Goal: Task Accomplishment & Management: Use online tool/utility

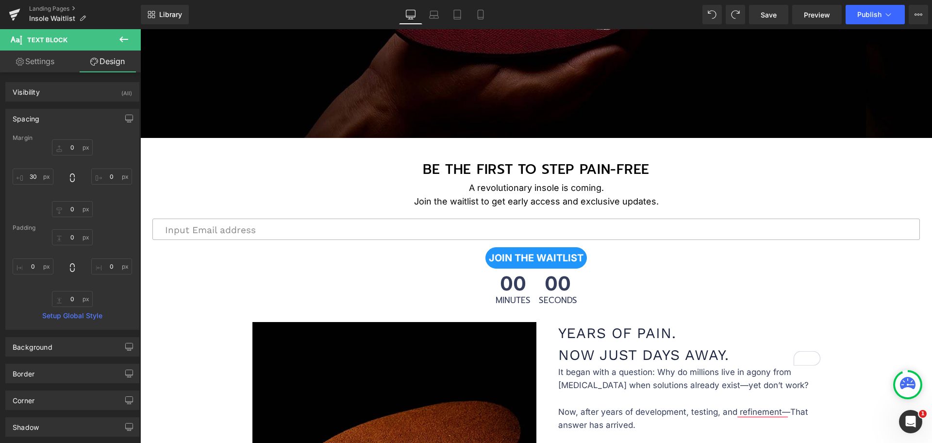
scroll to position [425, 0]
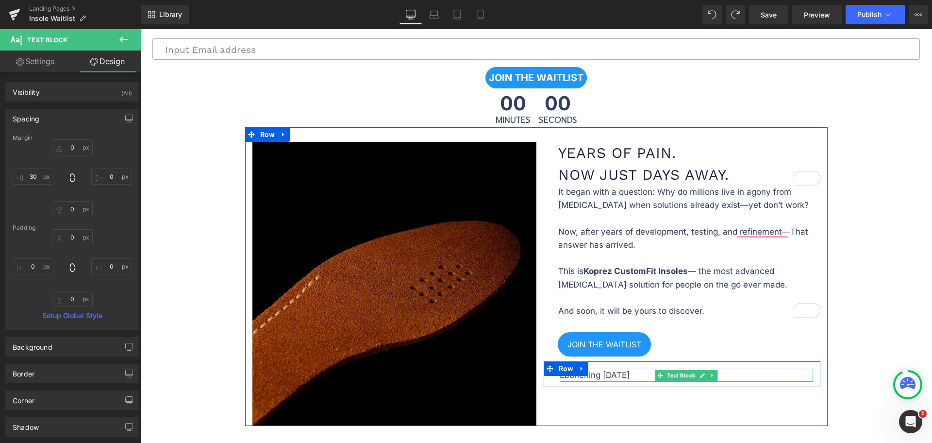
click at [635, 373] on p "Launching [DATE]" at bounding box center [685, 374] width 253 height 13
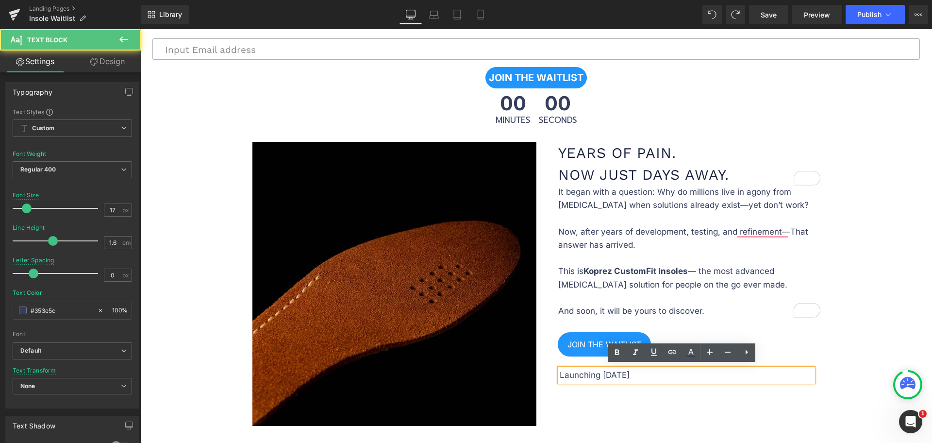
click at [646, 372] on p "Launching [DATE]" at bounding box center [685, 374] width 253 height 13
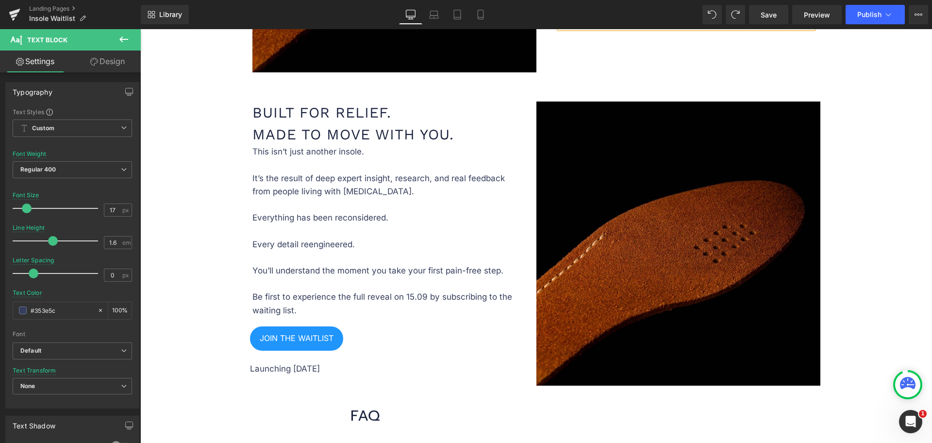
scroll to position [849, 0]
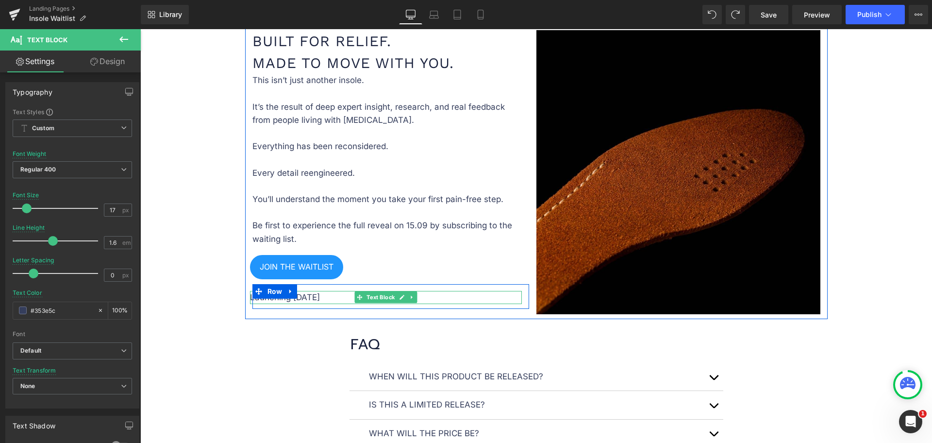
click at [337, 293] on p "Launching [DATE]" at bounding box center [386, 297] width 272 height 13
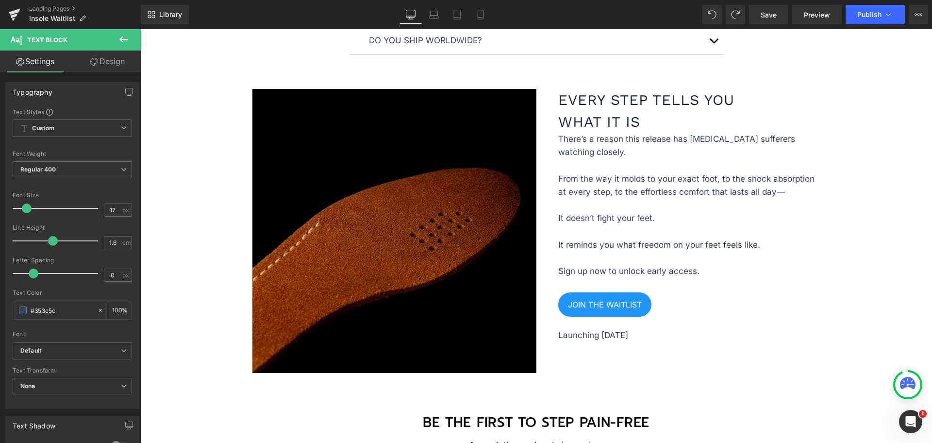
scroll to position [1274, 0]
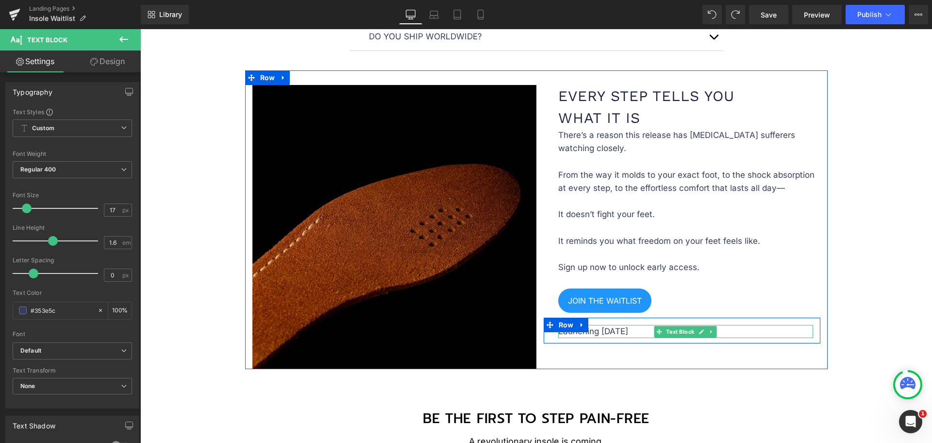
click at [645, 329] on p "Launching [DATE]" at bounding box center [685, 331] width 255 height 13
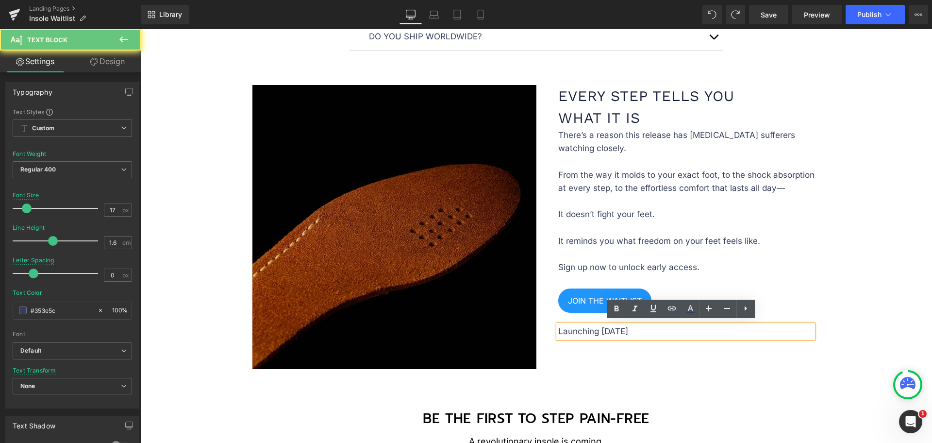
click at [645, 329] on p "Launching [DATE]" at bounding box center [685, 331] width 255 height 13
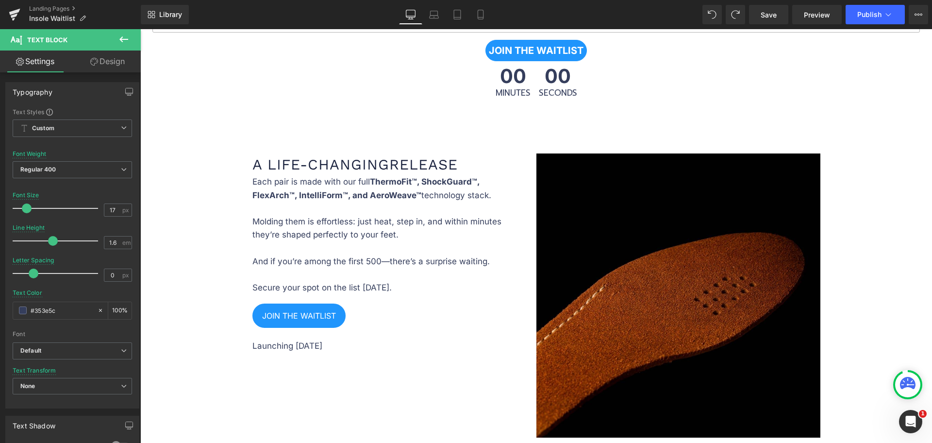
scroll to position [1880, 0]
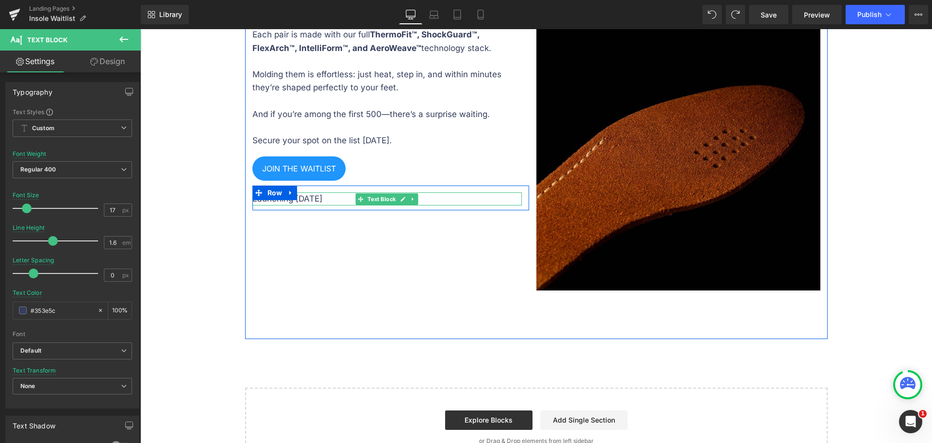
click at [341, 194] on p "Launching [DATE]" at bounding box center [386, 198] width 269 height 13
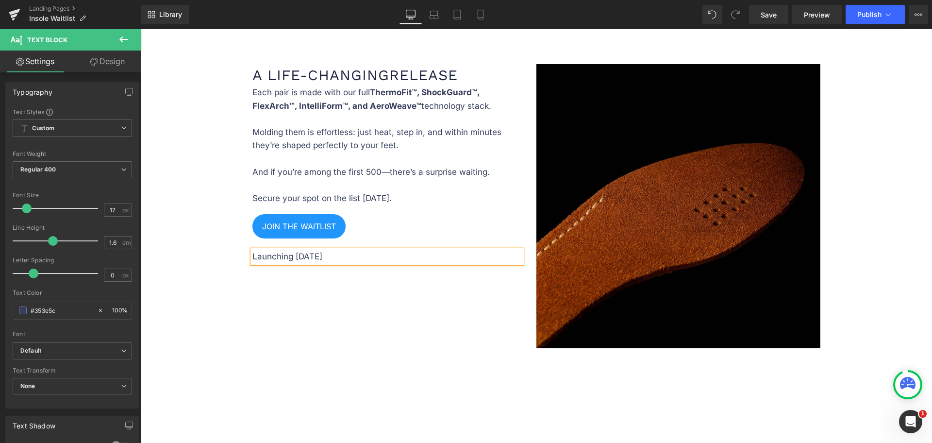
scroll to position [1820, 0]
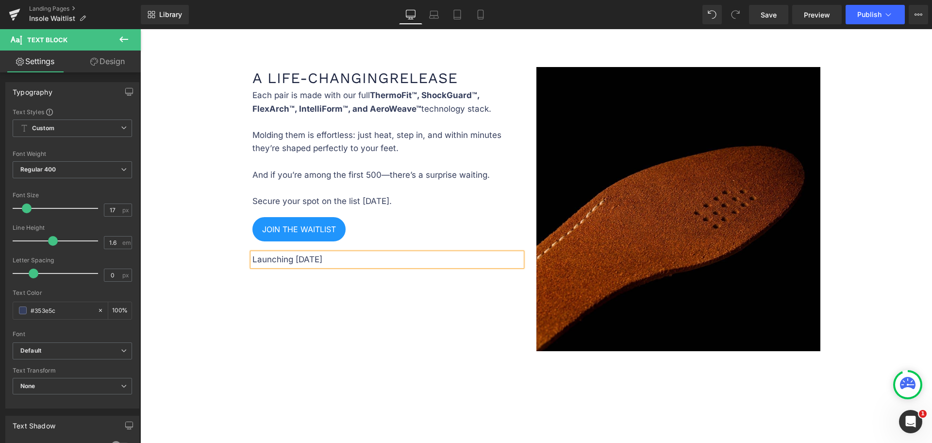
click at [766, 4] on div "Library Desktop Desktop Laptop Tablet Mobile Save Preview Publish Scheduled Vie…" at bounding box center [536, 14] width 791 height 29
click at [772, 12] on span "Save" at bounding box center [768, 15] width 16 height 10
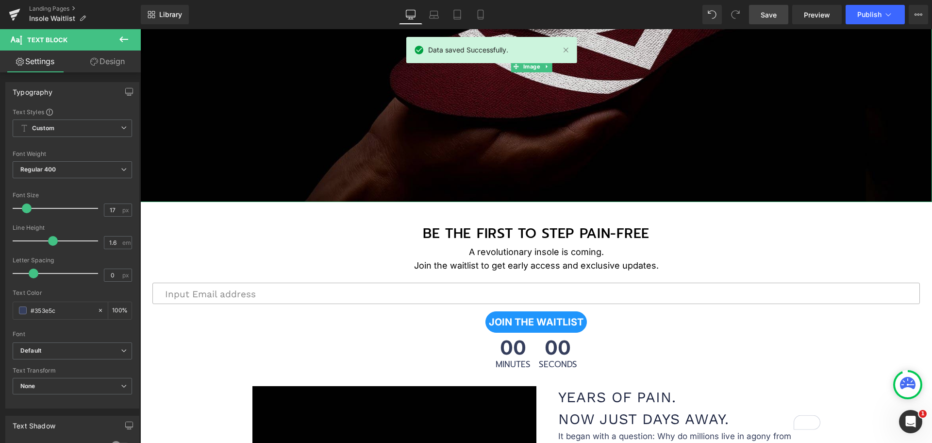
scroll to position [182, 0]
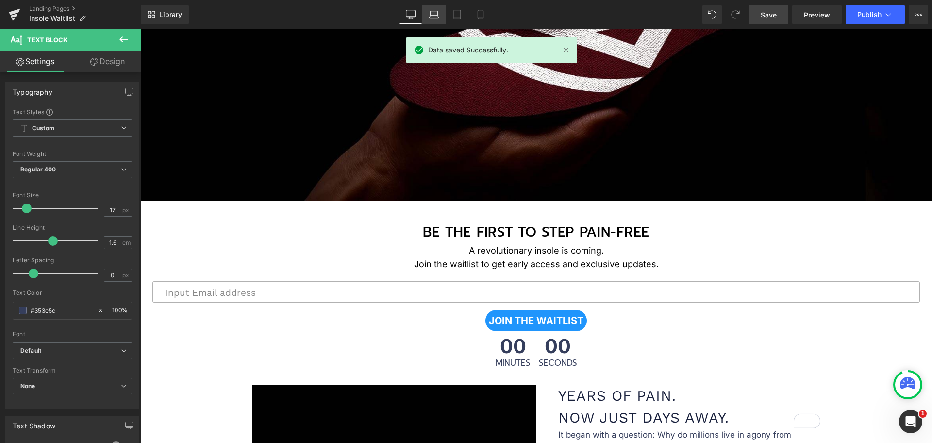
click at [429, 17] on icon at bounding box center [434, 15] width 10 height 10
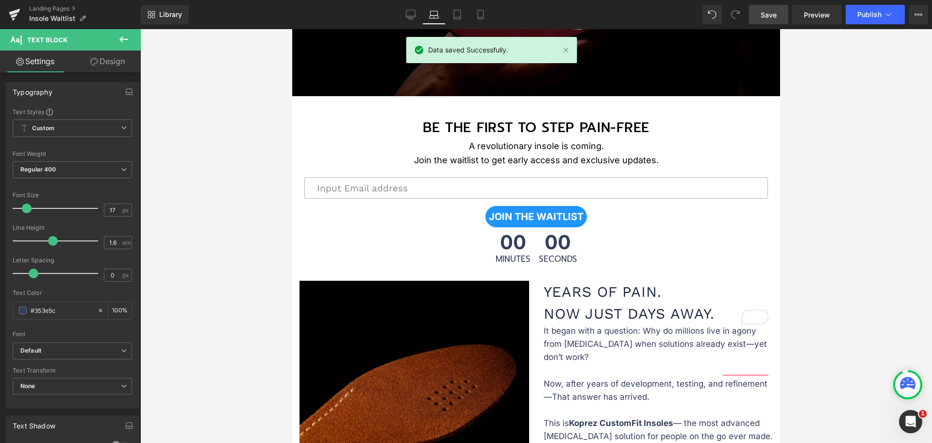
scroll to position [1793, 0]
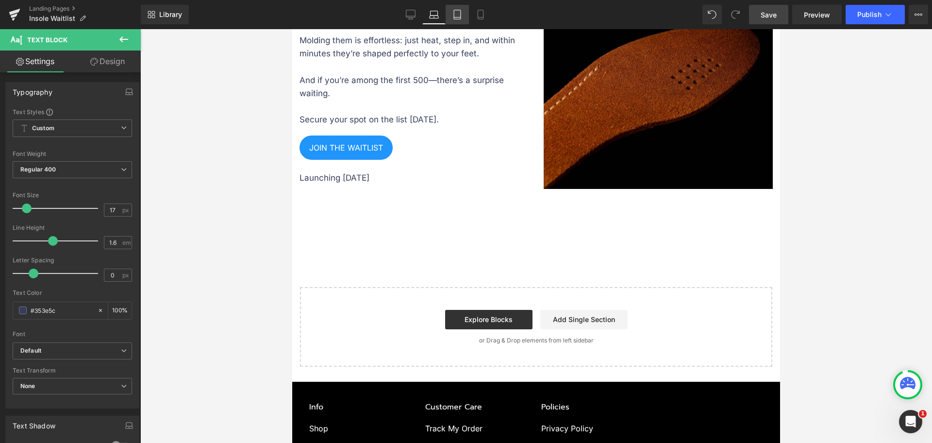
click at [460, 16] on icon at bounding box center [457, 15] width 10 height 10
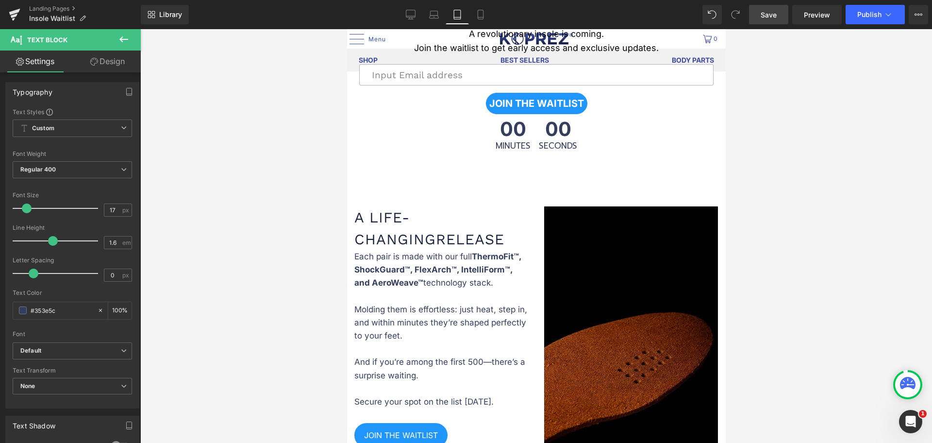
scroll to position [2084, 0]
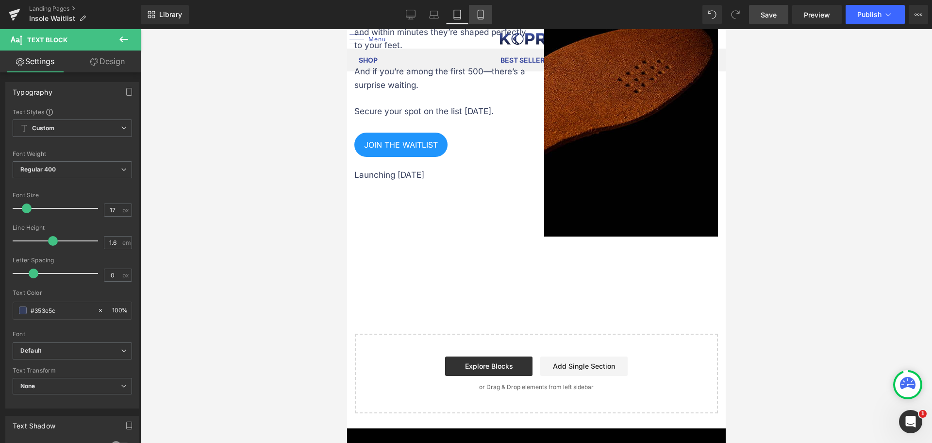
click at [480, 18] on icon at bounding box center [481, 15] width 10 height 10
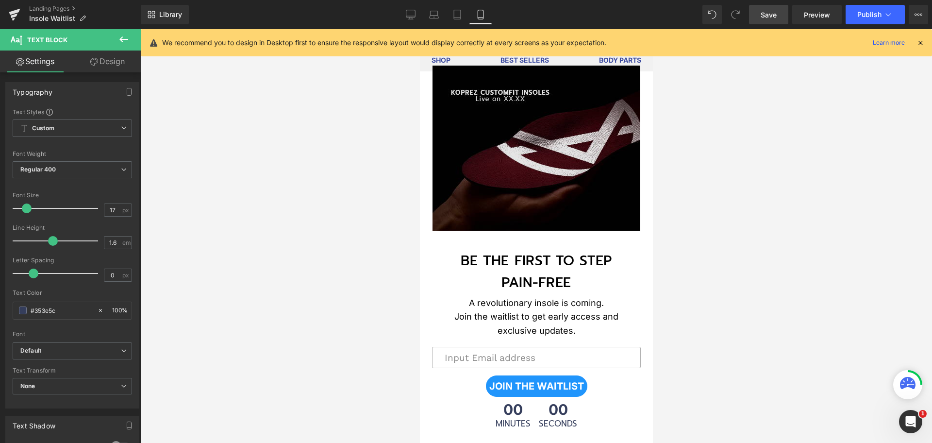
scroll to position [0, 0]
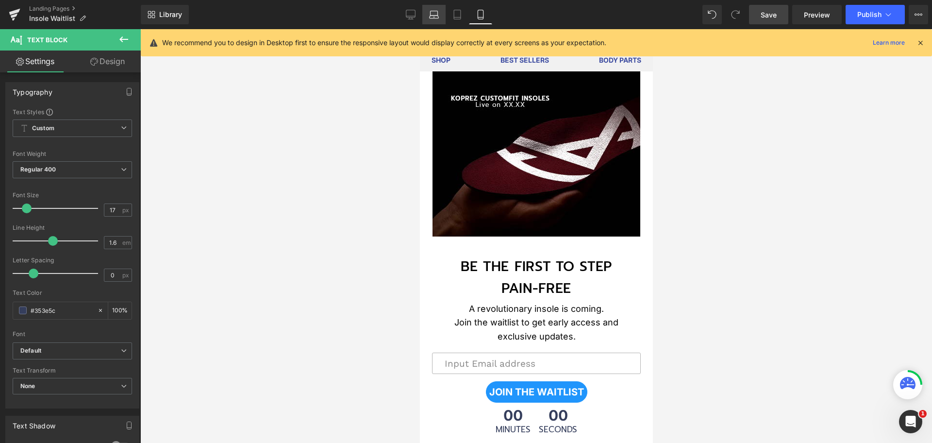
click at [424, 10] on link "Laptop" at bounding box center [433, 14] width 23 height 19
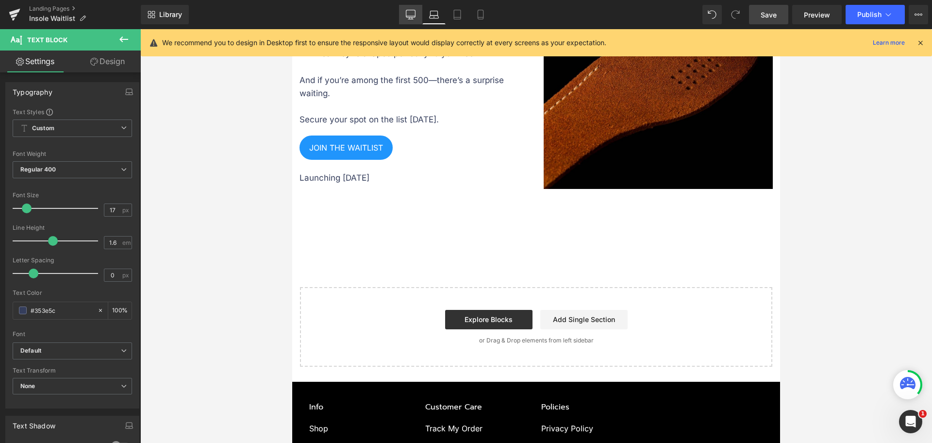
click at [408, 16] on icon at bounding box center [411, 15] width 10 height 10
type input "100"
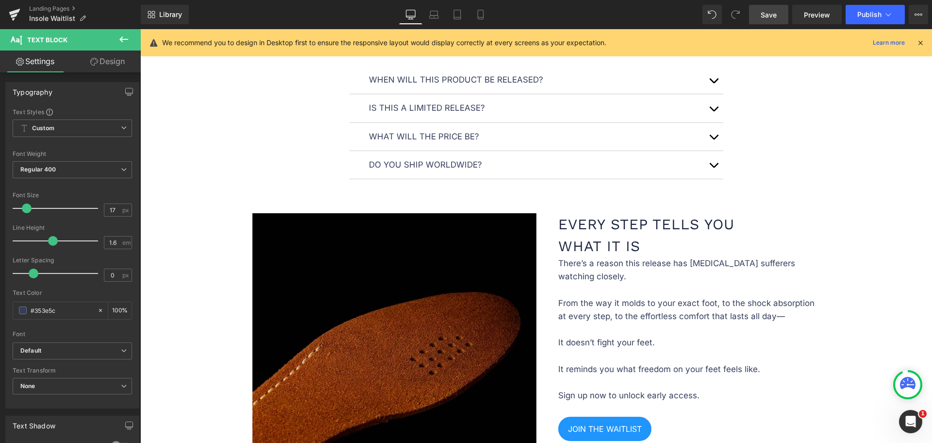
scroll to position [1355, 0]
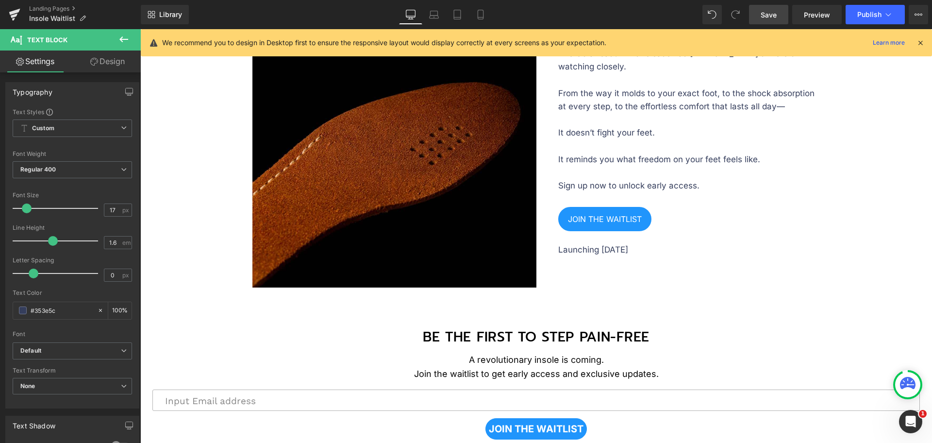
click at [778, 8] on link "Save" at bounding box center [768, 14] width 39 height 19
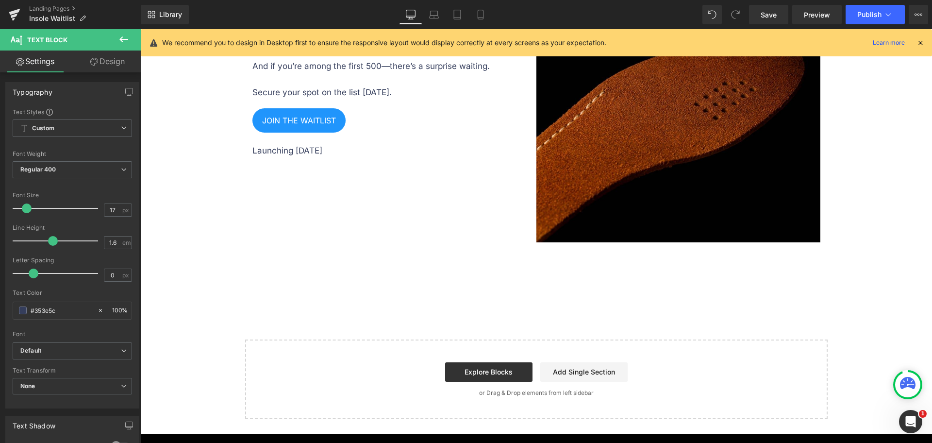
scroll to position [1759, 0]
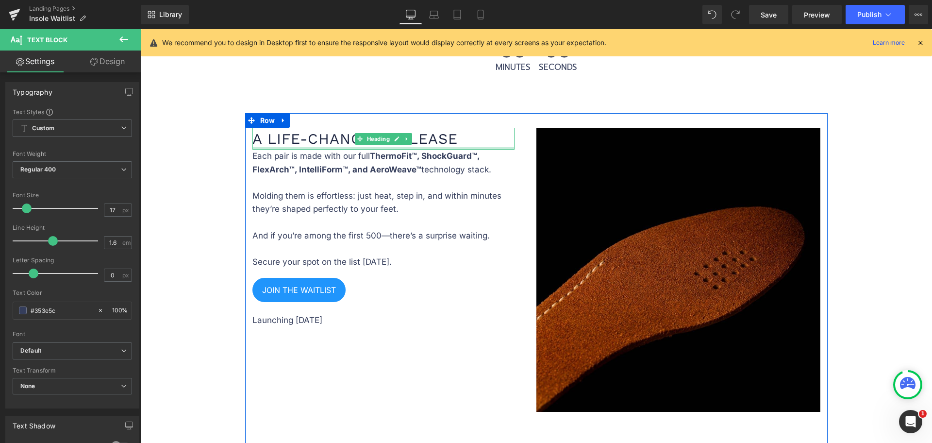
click at [311, 147] on div at bounding box center [383, 148] width 262 height 2
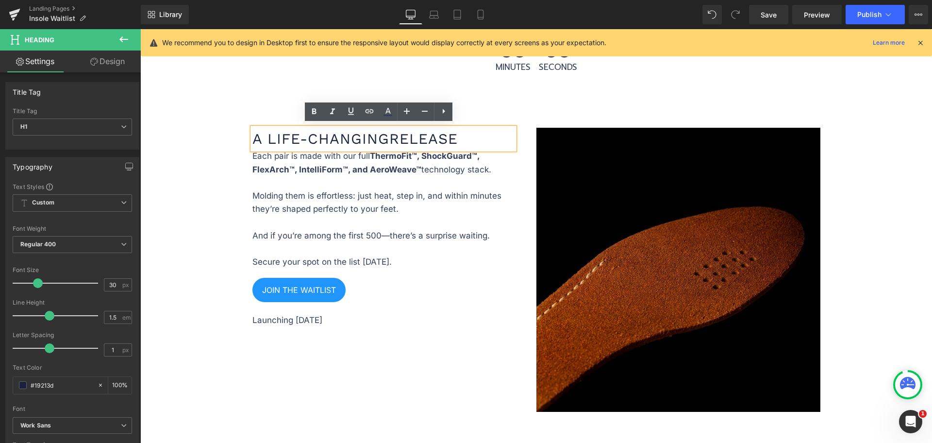
click at [110, 57] on link "Design" at bounding box center [107, 61] width 70 height 22
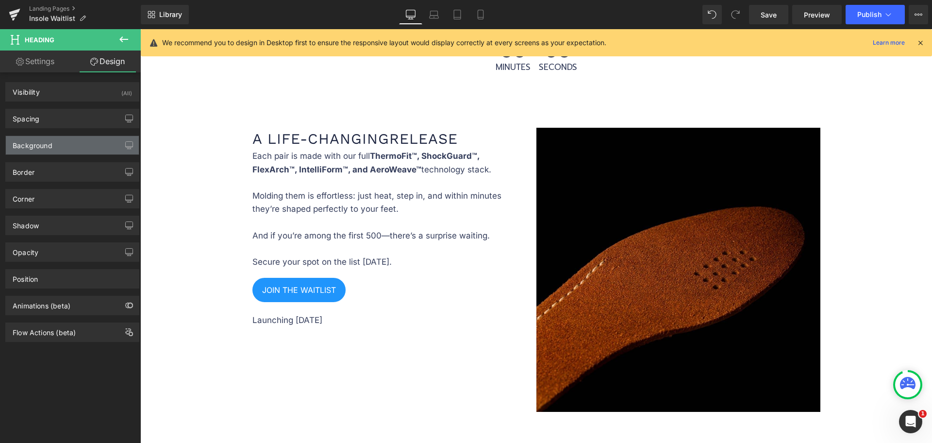
type input "0"
type input "30"
type input "0"
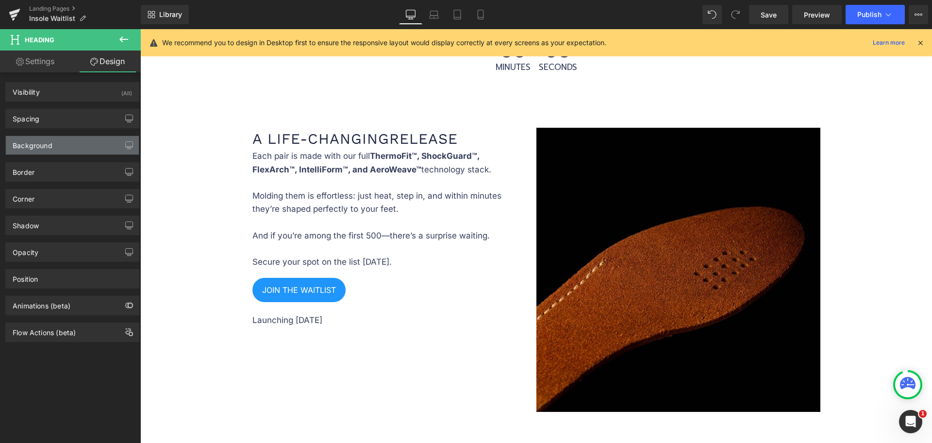
type input "0"
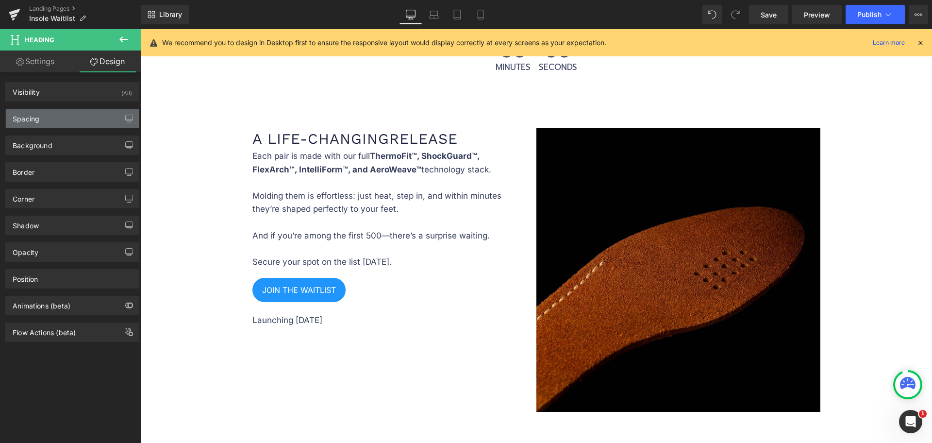
click at [64, 126] on div "Spacing" at bounding box center [72, 118] width 133 height 18
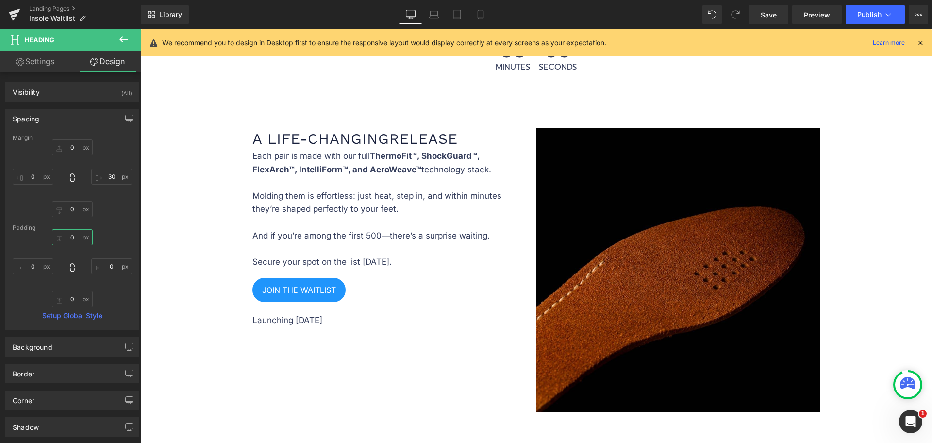
click at [74, 239] on input "0" at bounding box center [72, 237] width 41 height 16
type input "0"
click at [76, 300] on input "0" at bounding box center [72, 299] width 41 height 16
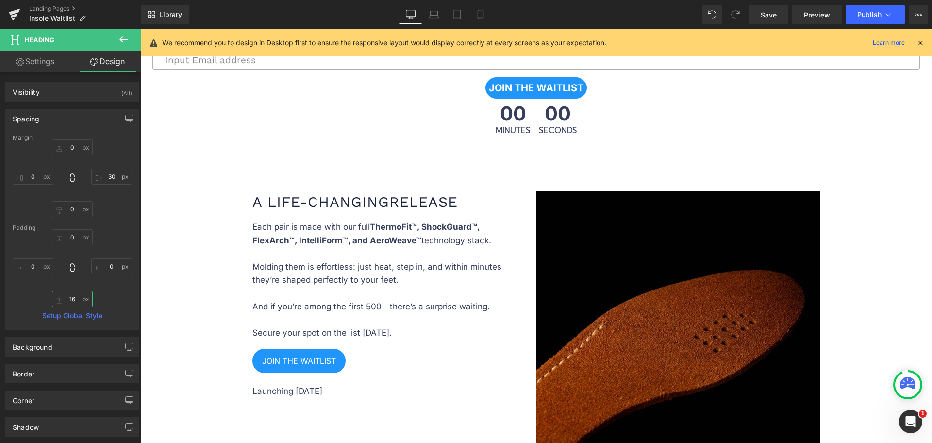
scroll to position [1698, 0]
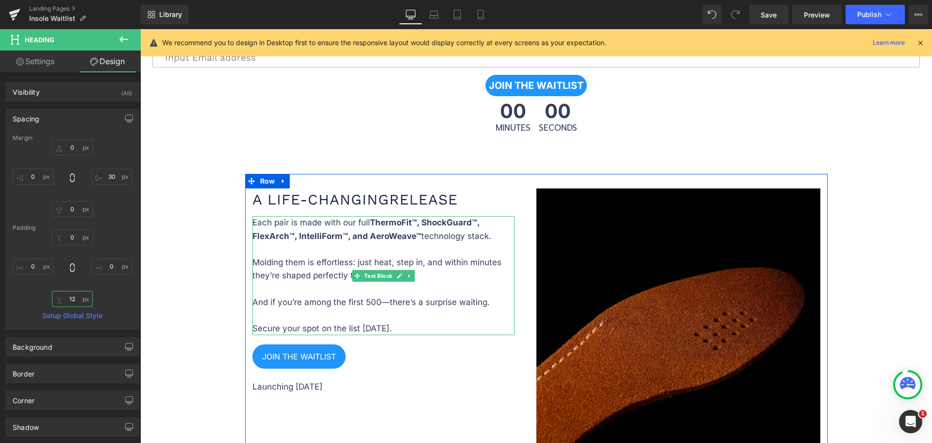
type input "13"
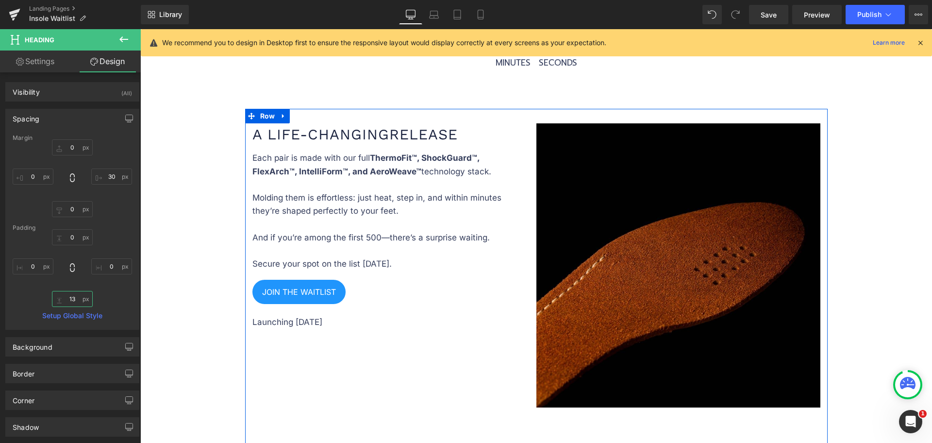
scroll to position [1759, 0]
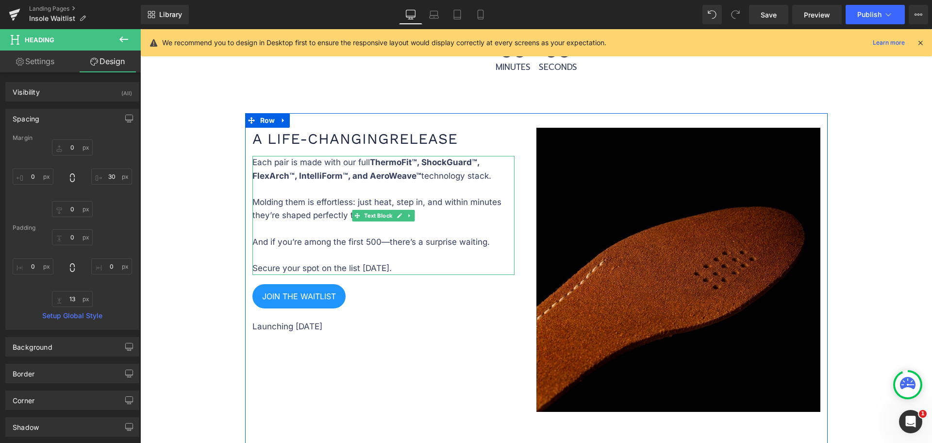
click at [375, 263] on p "Each pair is made with our full ThermoFit™, ShockGuard™, FlexArch™, IntelliForm…" at bounding box center [383, 215] width 262 height 119
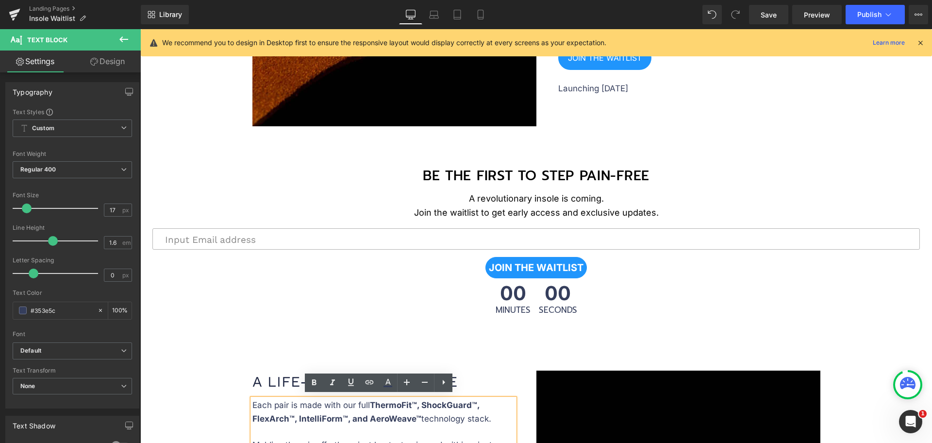
scroll to position [1698, 0]
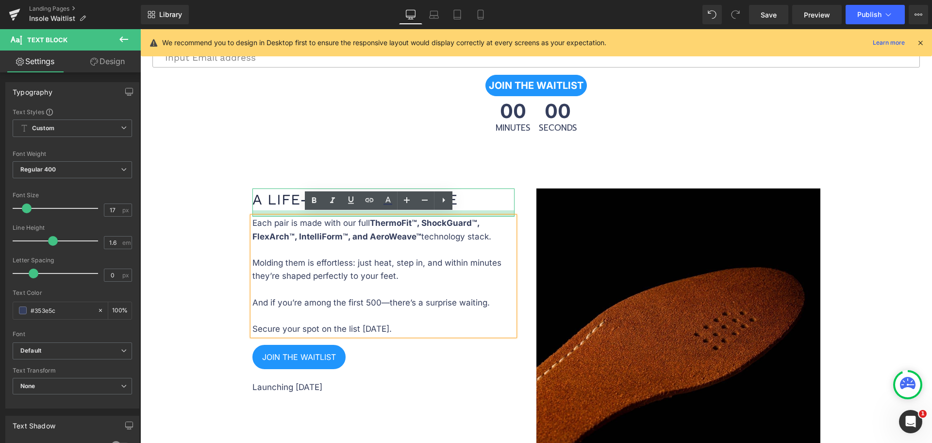
click at [269, 210] on div at bounding box center [383, 213] width 262 height 6
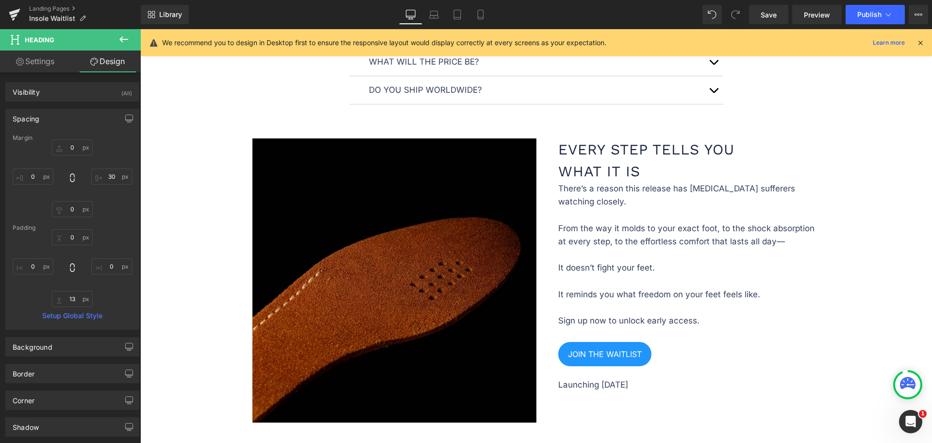
scroll to position [1213, 0]
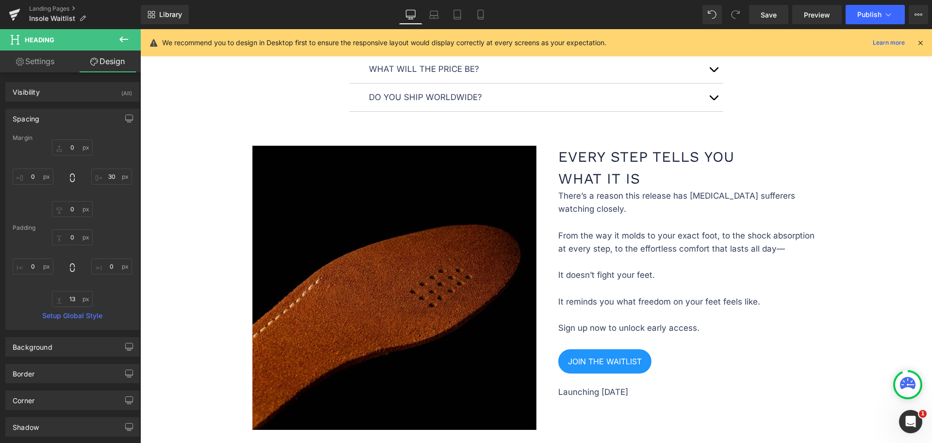
click at [598, 175] on h1 "every step tells you what it is" at bounding box center [689, 168] width 262 height 44
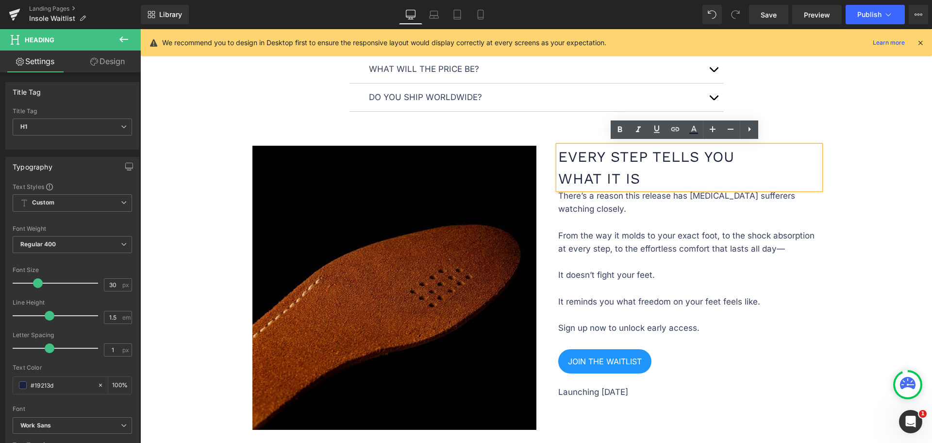
click at [140, 29] on div at bounding box center [140, 29] width 0 height 0
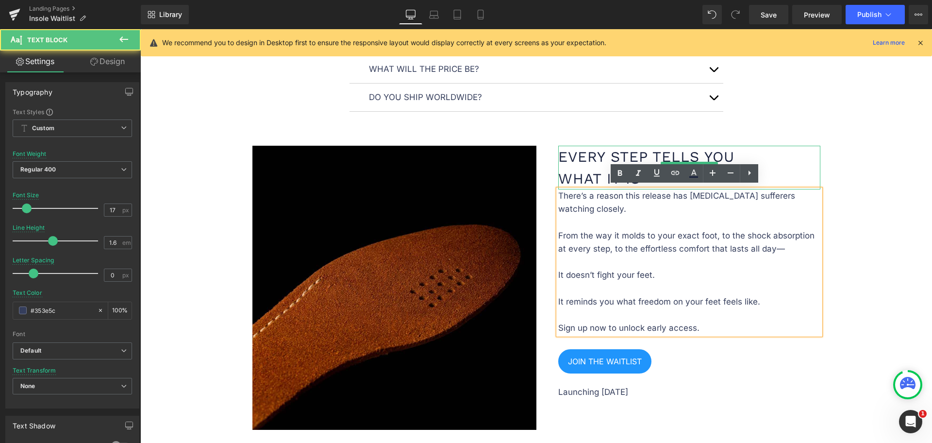
click at [600, 171] on h1 "every step tells you what it is" at bounding box center [689, 168] width 262 height 44
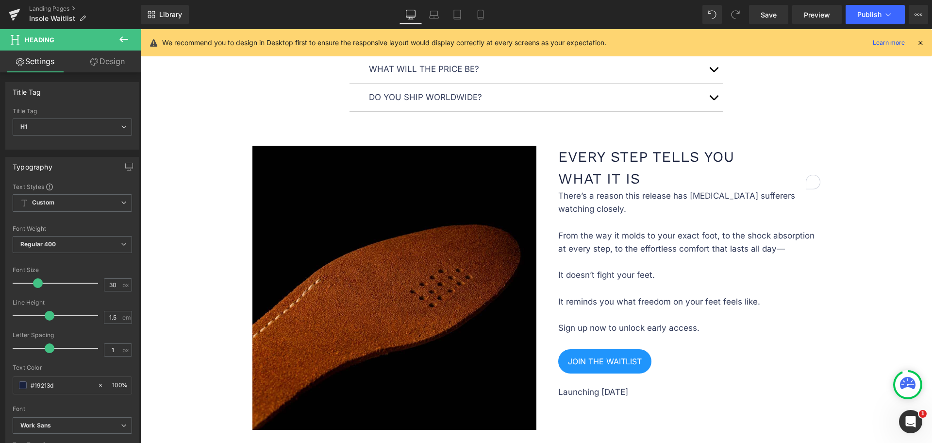
click at [101, 70] on link "Design" at bounding box center [107, 61] width 70 height 22
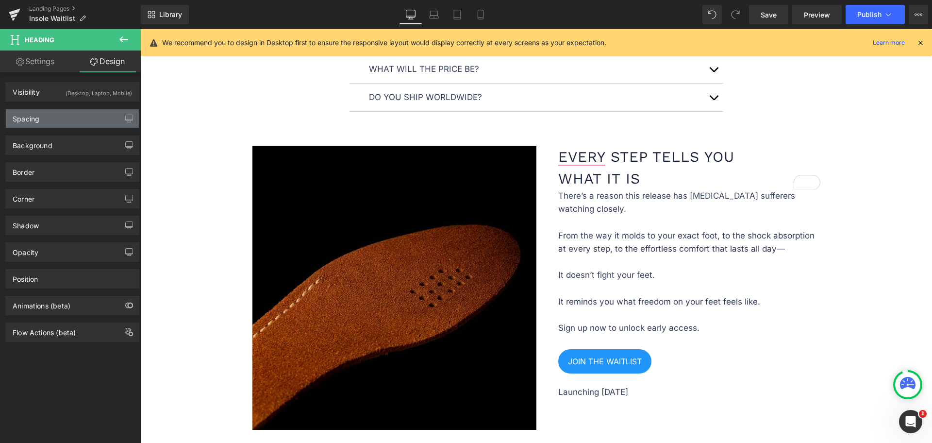
click at [57, 120] on div "Spacing" at bounding box center [72, 118] width 133 height 18
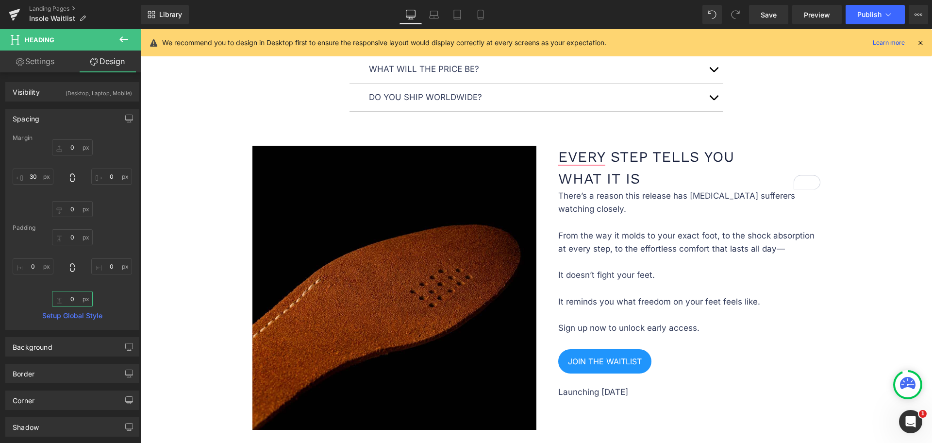
click at [69, 301] on input "0" at bounding box center [72, 299] width 41 height 16
click at [72, 298] on input "0" at bounding box center [72, 299] width 41 height 16
type input "13"
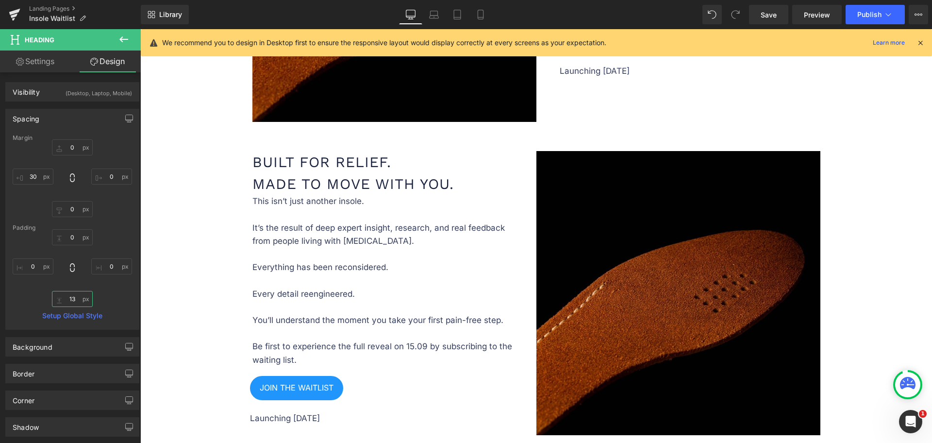
scroll to position [728, 0]
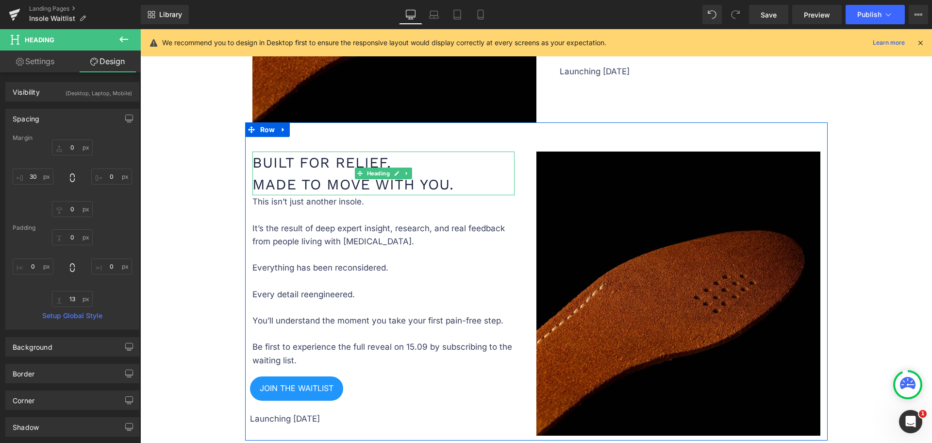
click at [319, 183] on h1 "Built for Relief. Made to Move With You." at bounding box center [383, 173] width 262 height 44
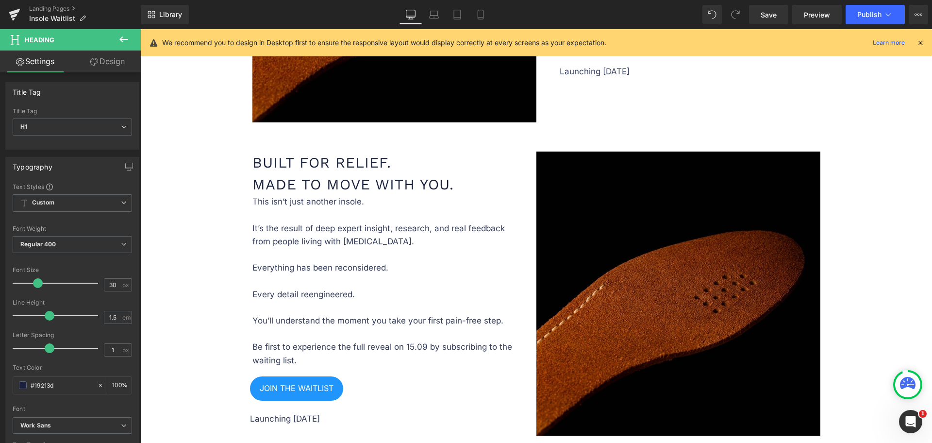
click at [89, 55] on link "Design" at bounding box center [107, 61] width 70 height 22
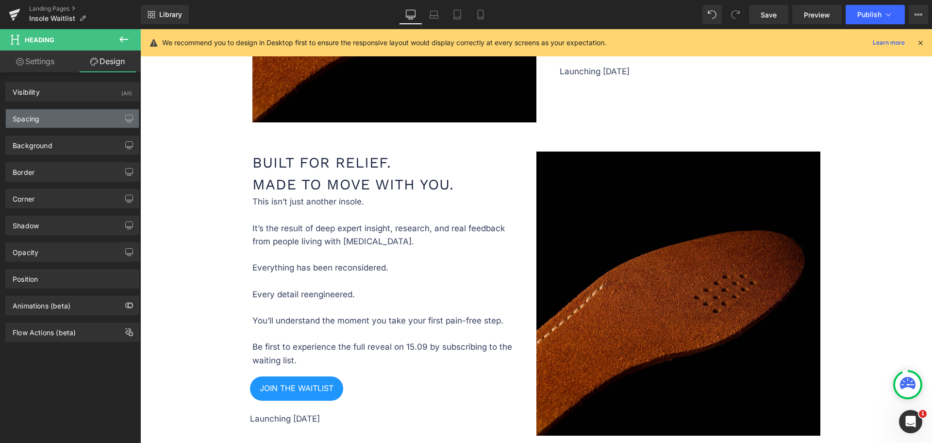
click at [53, 124] on div "Spacing" at bounding box center [72, 118] width 133 height 18
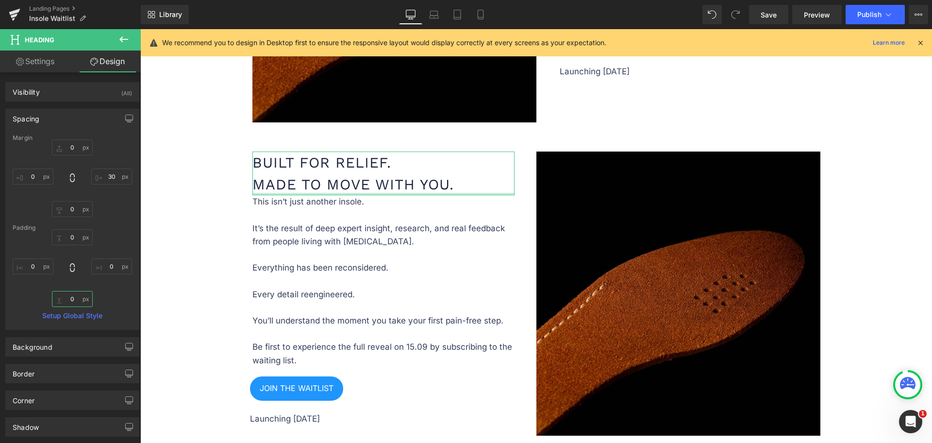
click at [78, 299] on input "0" at bounding box center [72, 299] width 41 height 16
type input "13"
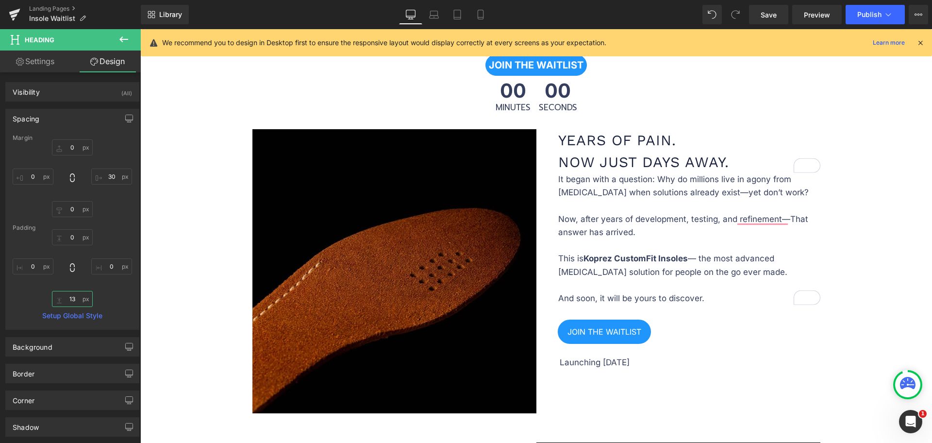
scroll to position [364, 0]
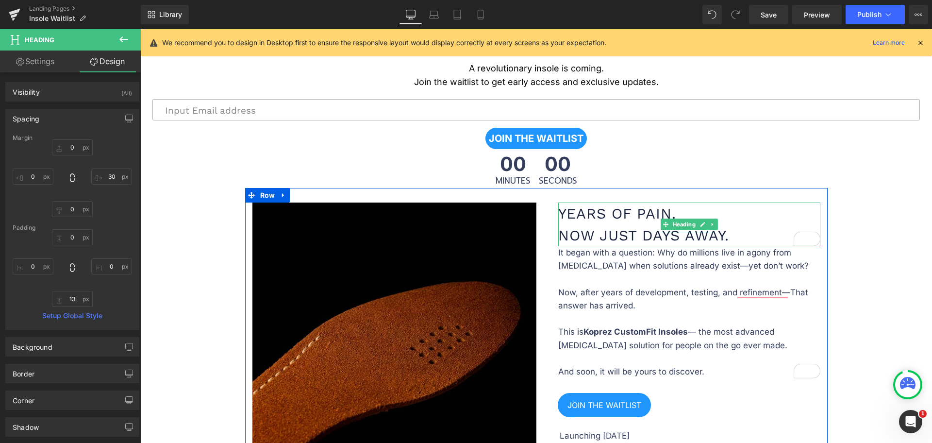
click at [652, 231] on h1 "Years of Pain. Now Just Days Away." at bounding box center [689, 224] width 262 height 44
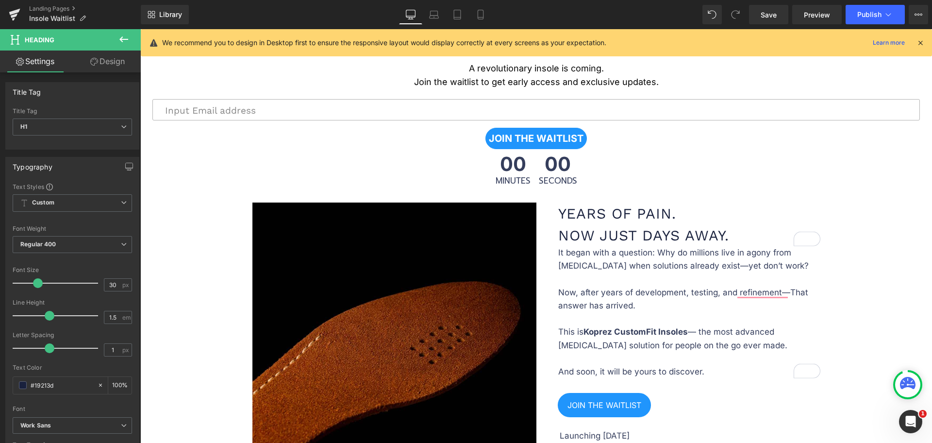
click at [102, 71] on link "Design" at bounding box center [107, 61] width 70 height 22
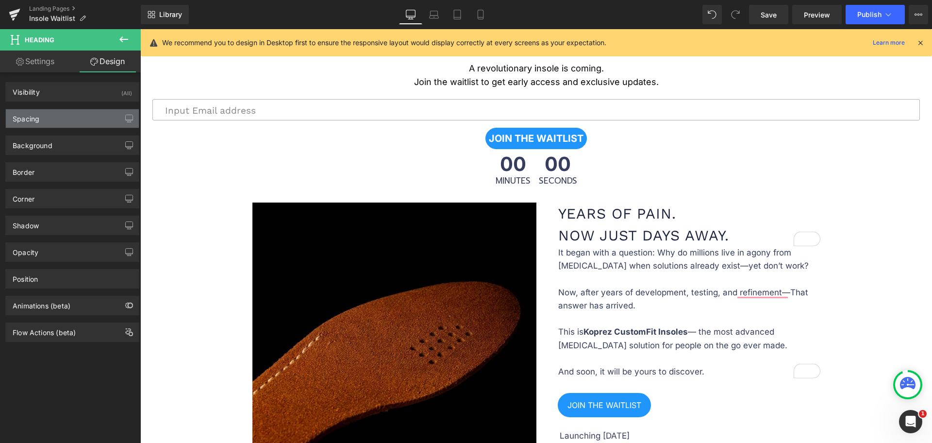
click at [61, 118] on div "Spacing" at bounding box center [72, 118] width 133 height 18
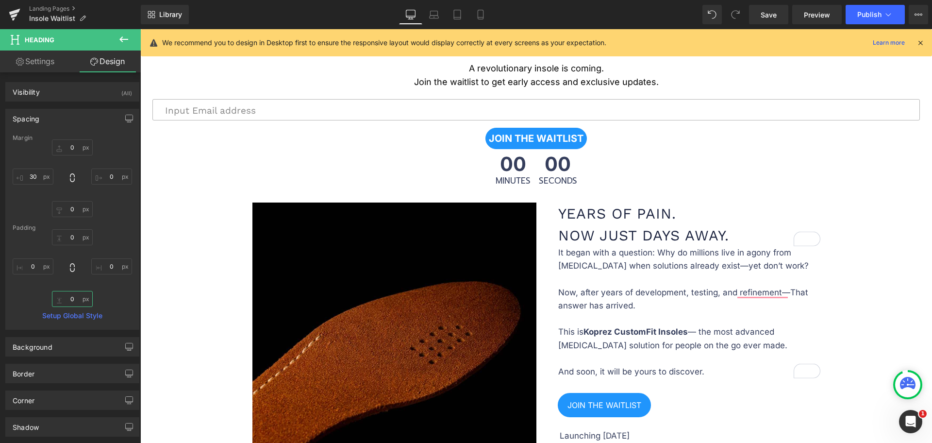
click at [72, 294] on input "0" at bounding box center [72, 299] width 41 height 16
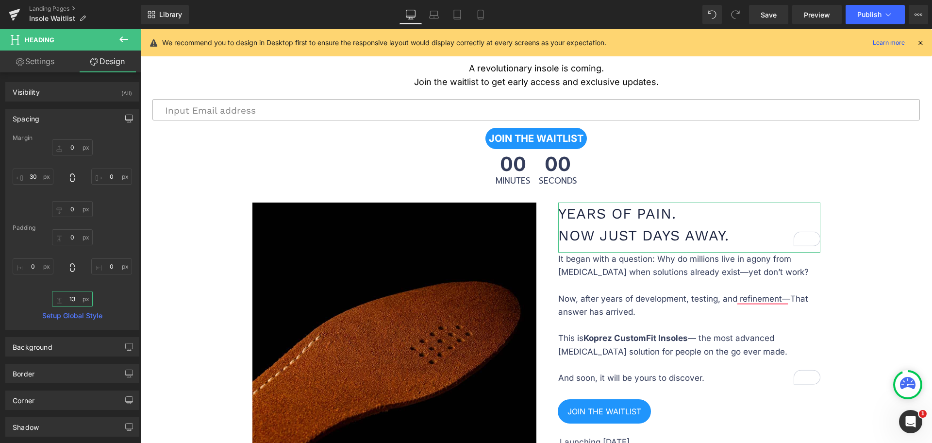
type input "13"
click at [128, 113] on button "button" at bounding box center [129, 118] width 16 height 18
click at [52, 140] on button "Laptop" at bounding box center [54, 139] width 30 height 16
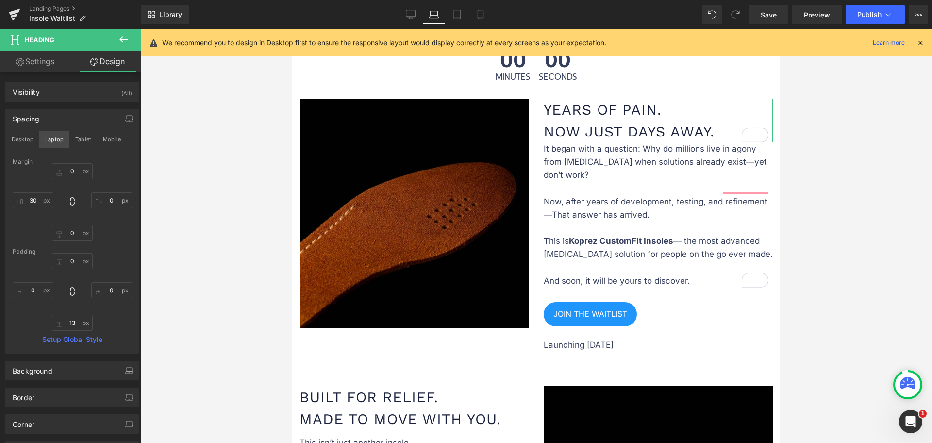
scroll to position [260, 0]
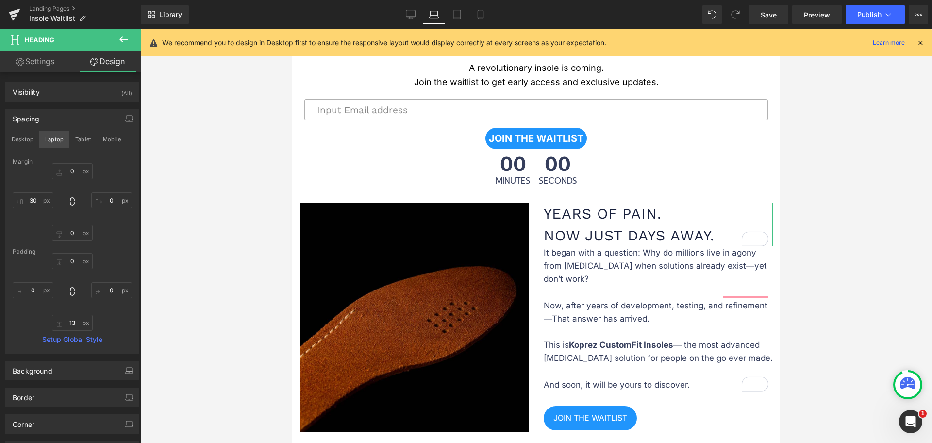
type input "0"
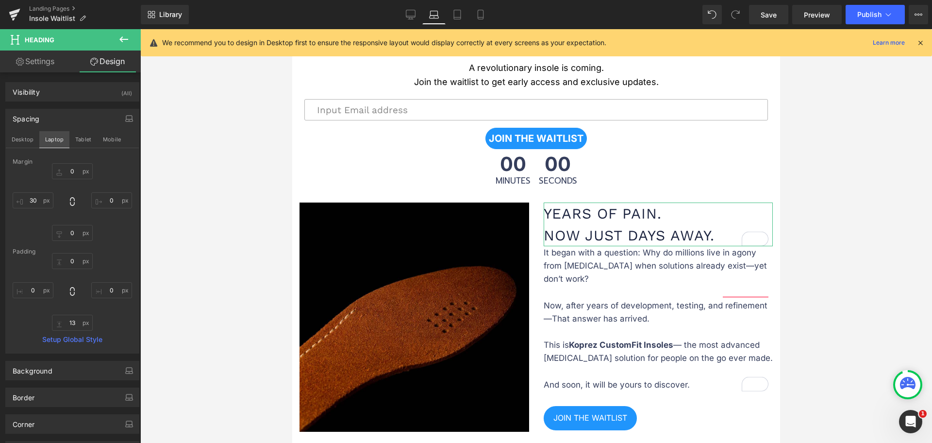
type input "0"
click at [70, 320] on input "0" at bounding box center [72, 322] width 41 height 16
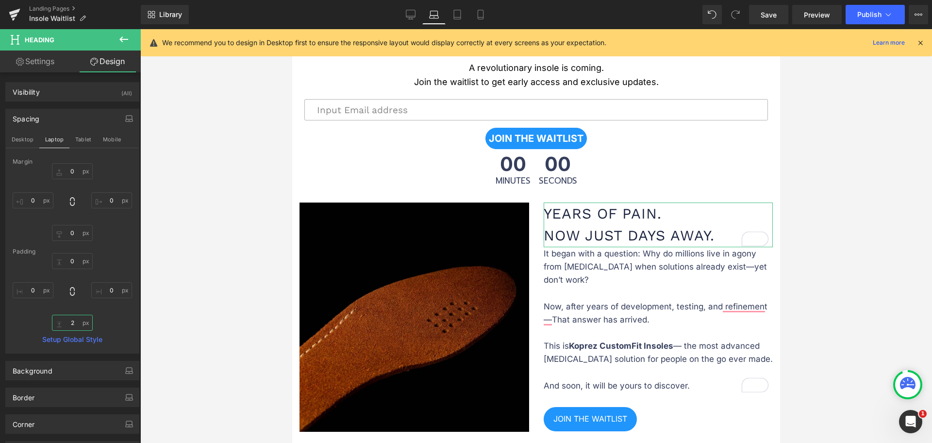
click at [75, 320] on input "2" at bounding box center [72, 322] width 41 height 16
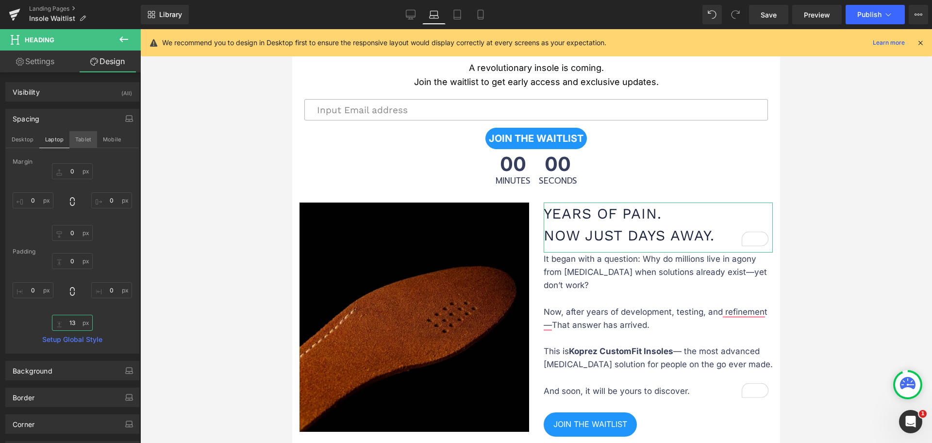
type input "13"
click at [80, 139] on button "Tablet" at bounding box center [83, 139] width 28 height 16
type input "0"
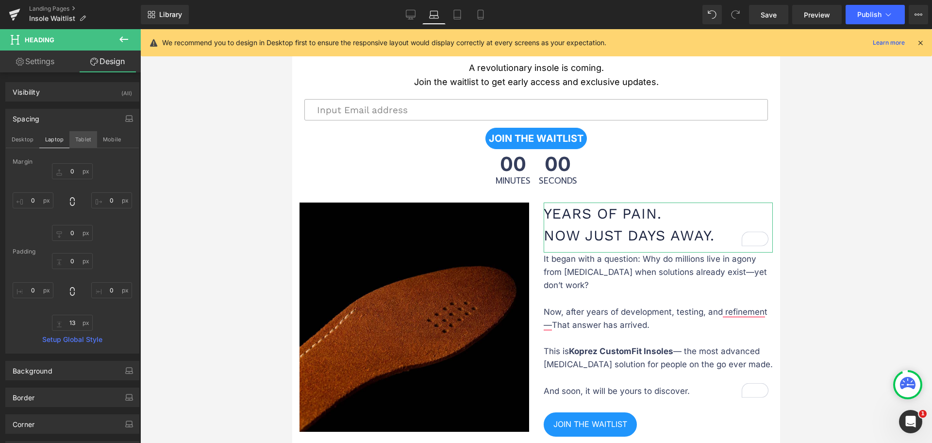
type input "0"
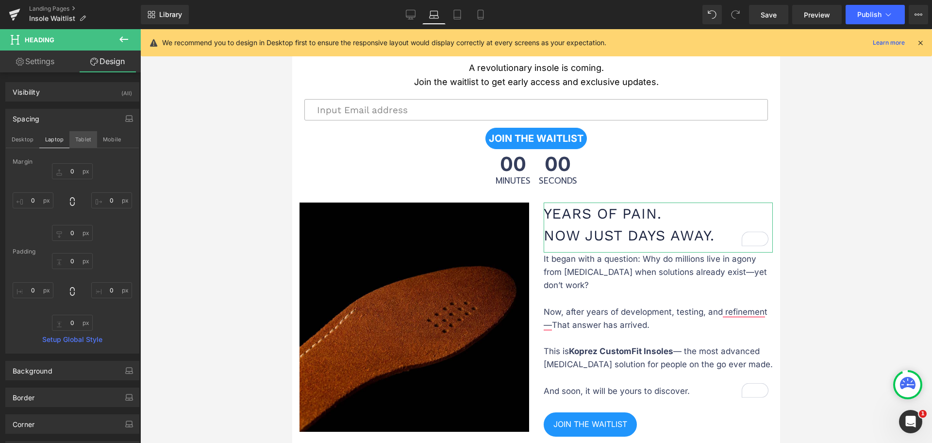
scroll to position [391, 0]
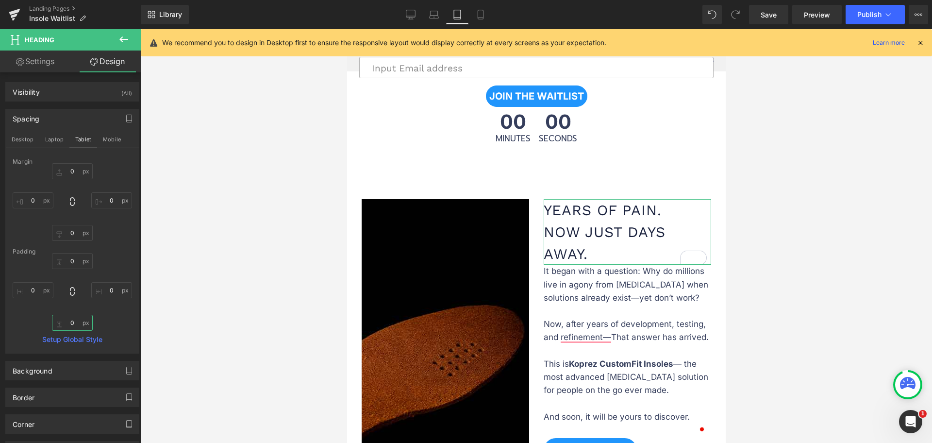
click at [71, 324] on input "0" at bounding box center [72, 322] width 41 height 16
paste input "13"
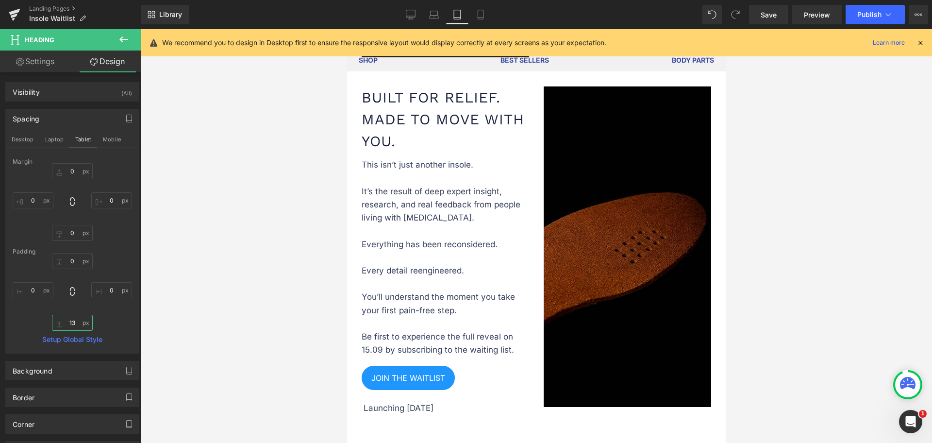
scroll to position [876, 0]
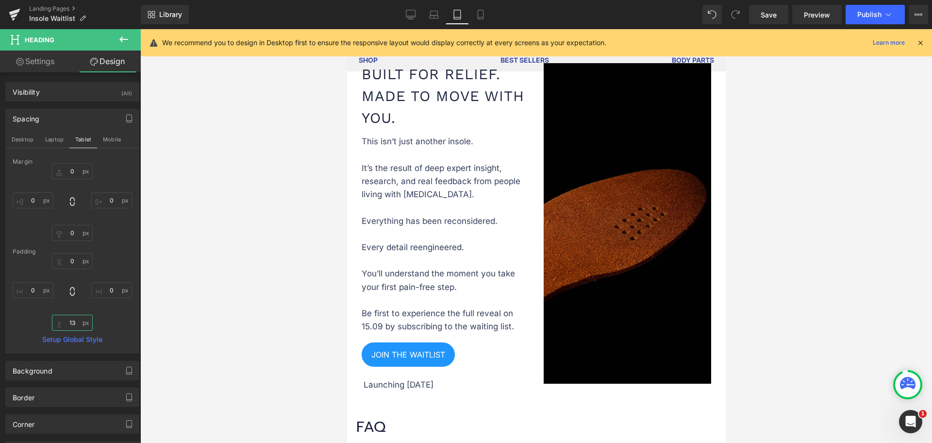
type input "13"
click at [115, 121] on div "Spacing" at bounding box center [72, 118] width 133 height 18
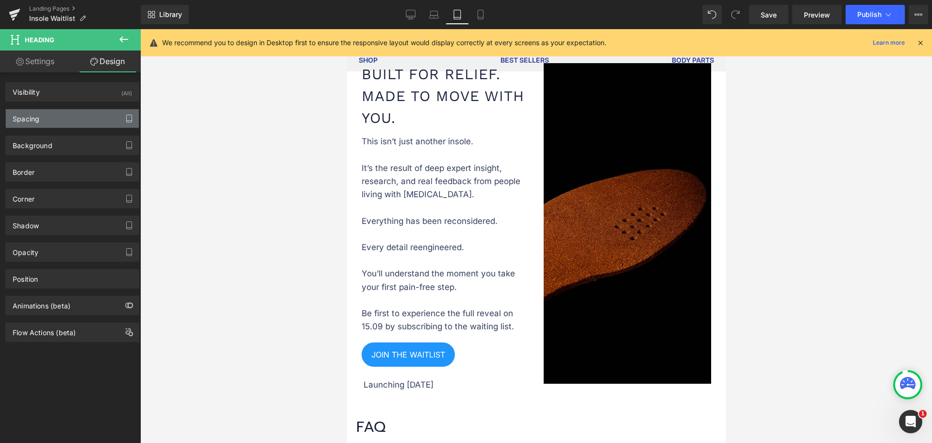
click at [126, 119] on icon "button" at bounding box center [128, 118] width 5 height 7
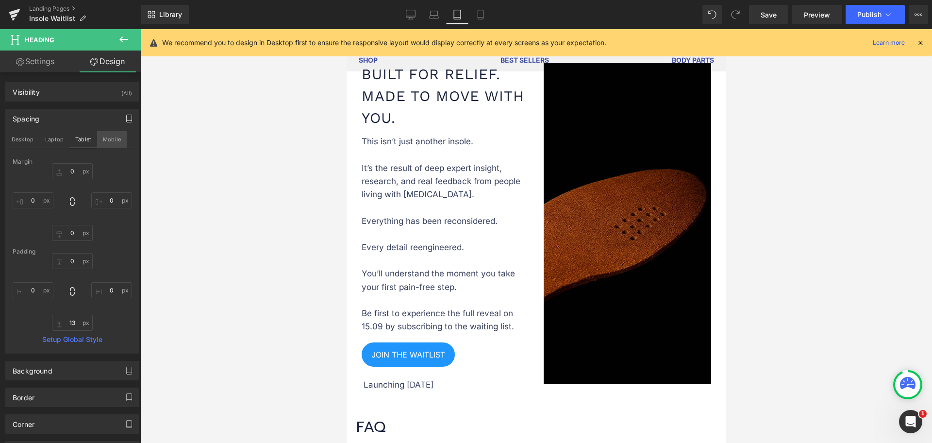
click at [110, 140] on button "Mobile" at bounding box center [112, 139] width 30 height 16
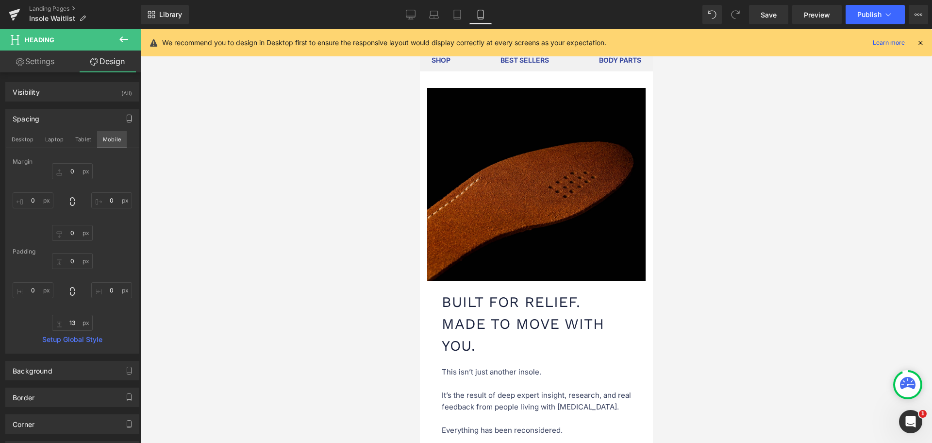
scroll to position [500, 0]
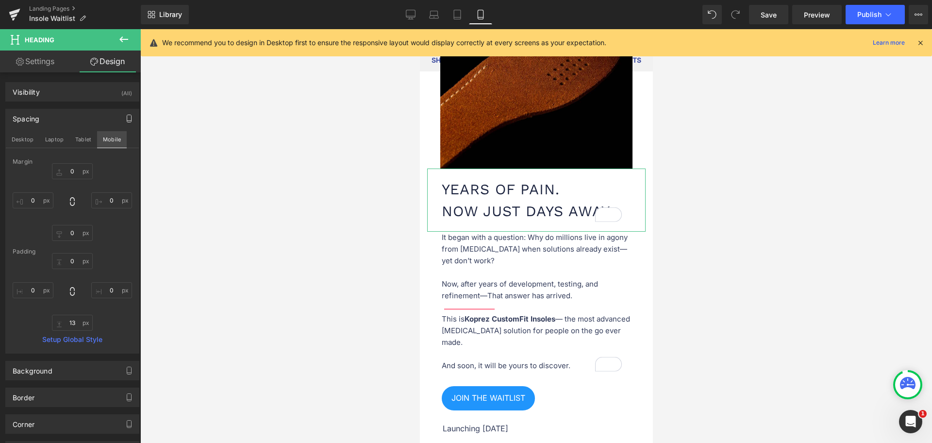
type input "0"
type input "20"
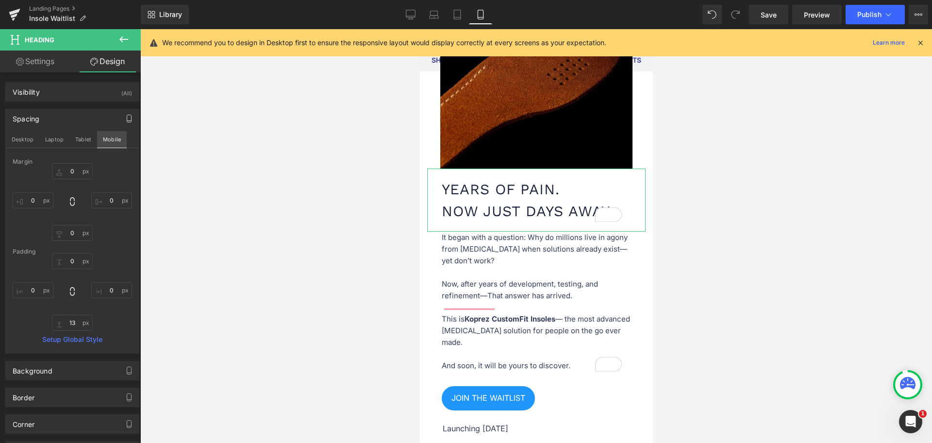
type input "30"
type input "20"
type input "30"
click at [73, 326] on input "20" at bounding box center [72, 322] width 41 height 16
paste input "13"
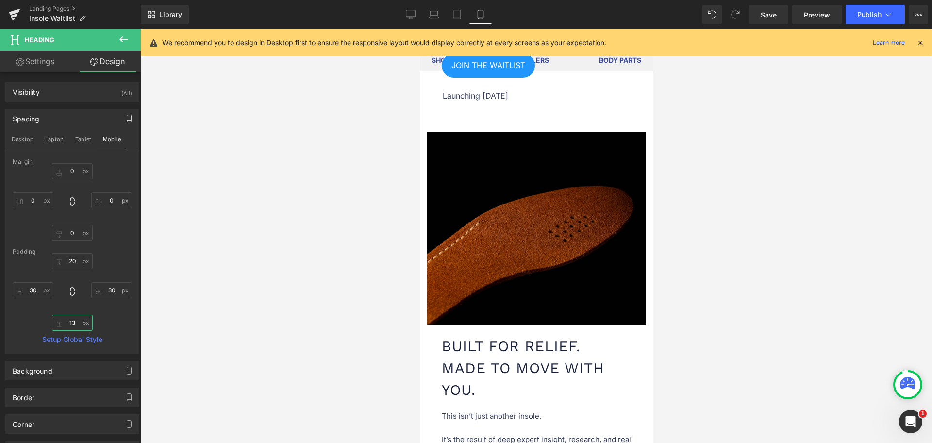
scroll to position [924, 0]
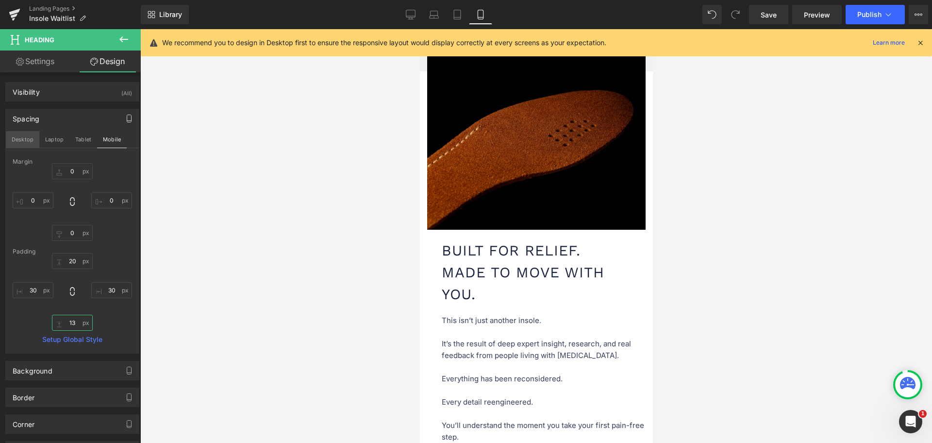
type input "13"
click at [24, 139] on button "Desktop" at bounding box center [22, 139] width 33 height 16
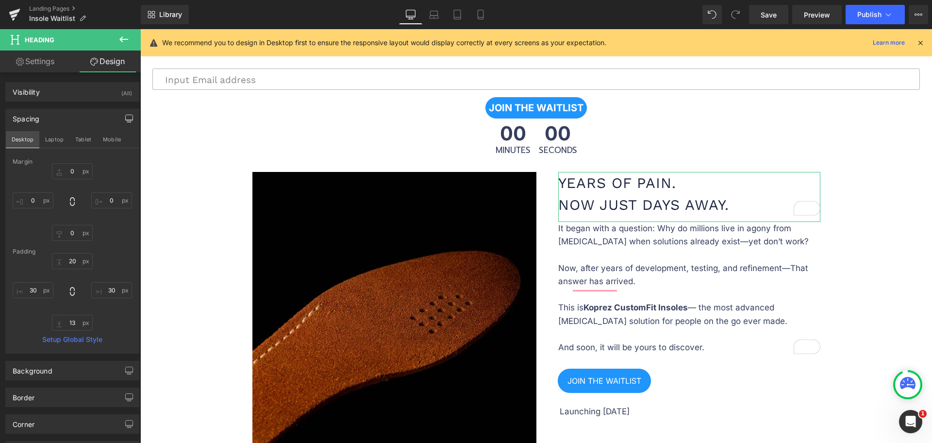
type input "0"
type input "30"
type input "0"
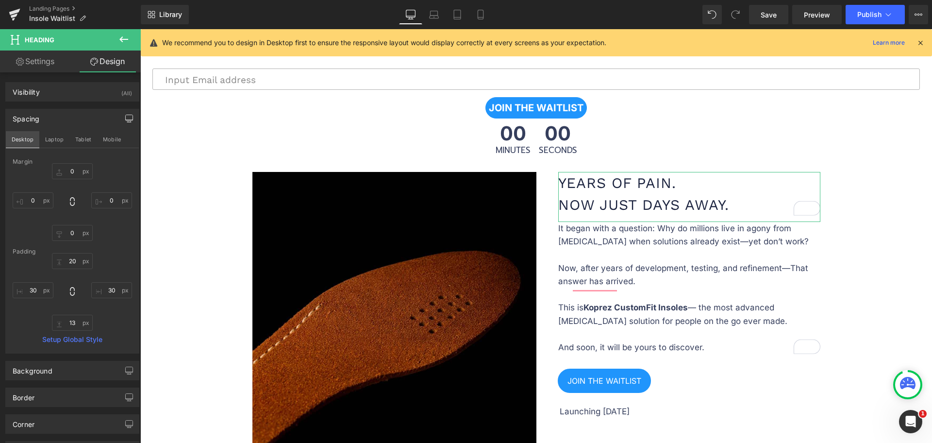
type input "0"
type input "13"
type input "0"
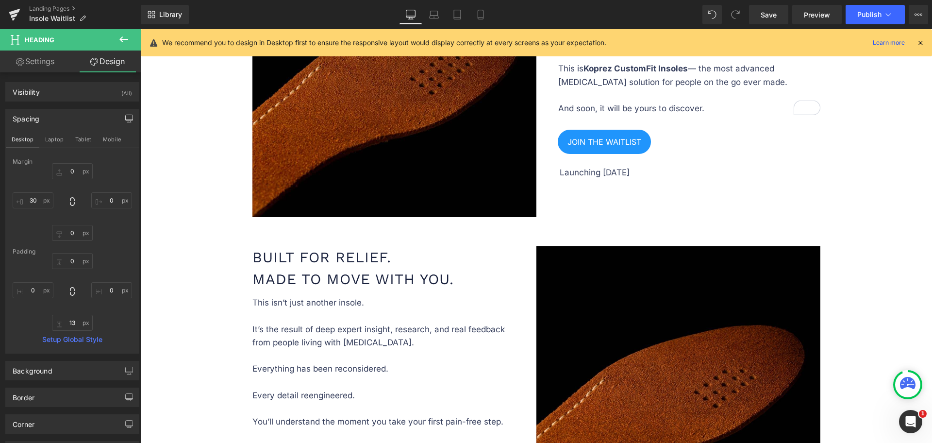
scroll to position [637, 0]
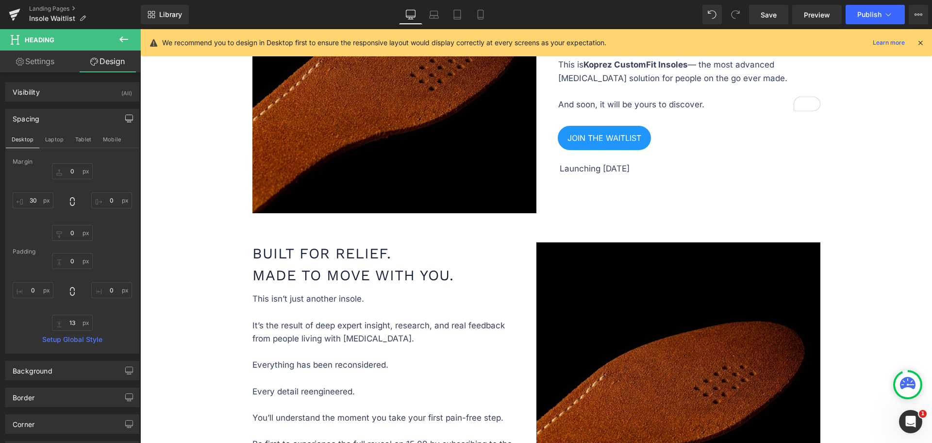
click at [376, 277] on h1 "Built for Relief. Made to Move With You." at bounding box center [383, 264] width 262 height 44
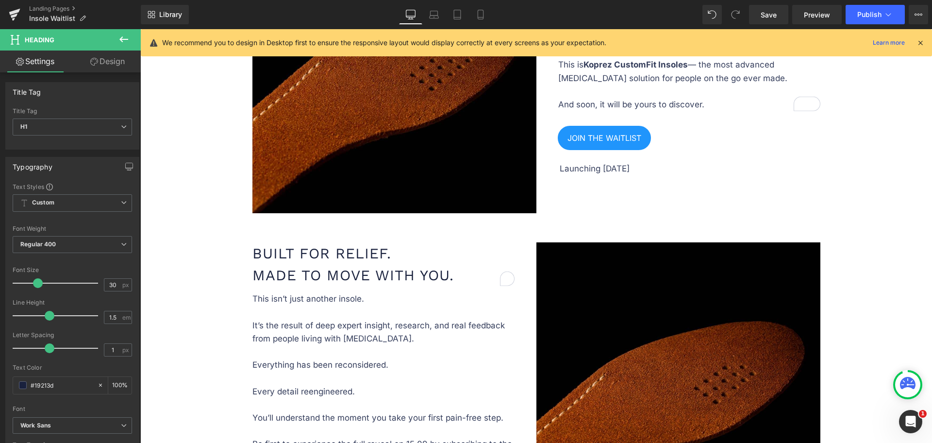
drag, startPoint x: 110, startPoint y: 64, endPoint x: 103, endPoint y: 120, distance: 56.8
click at [111, 64] on link "Design" at bounding box center [107, 61] width 70 height 22
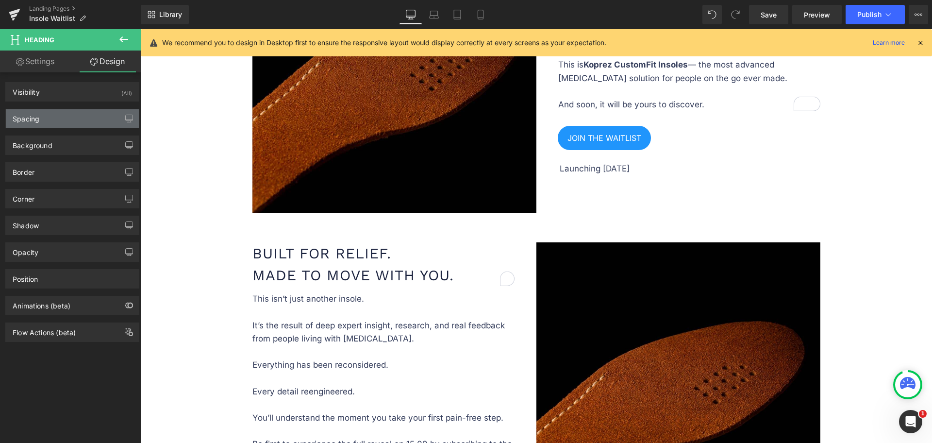
type input "0"
type input "30"
type input "0"
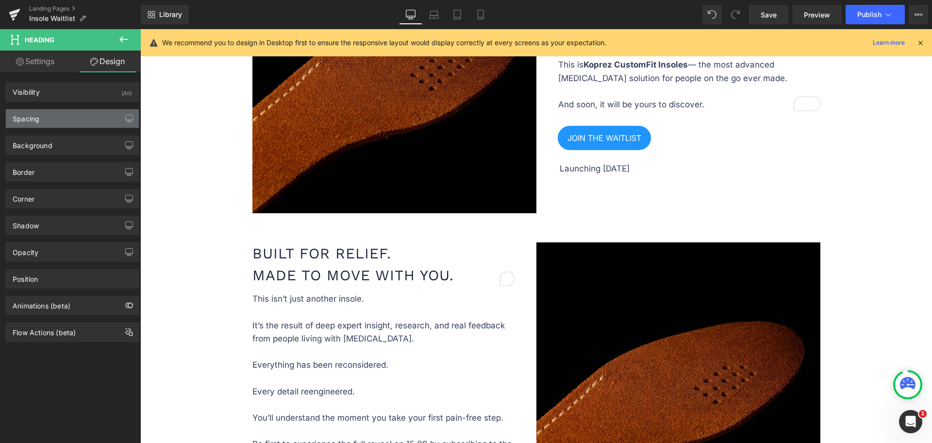
type input "0"
type input "13"
type input "0"
click at [102, 115] on div "Spacing" at bounding box center [72, 118] width 133 height 18
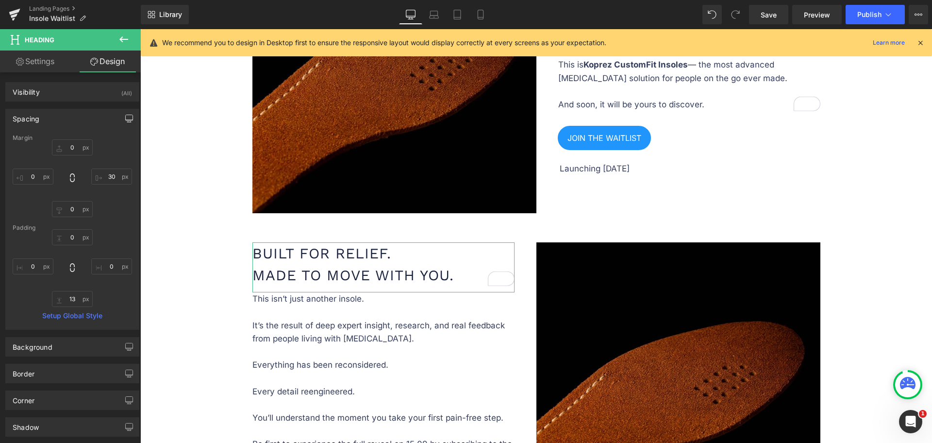
click at [125, 118] on icon "button" at bounding box center [129, 119] width 8 height 8
click at [53, 146] on button "Laptop" at bounding box center [54, 139] width 30 height 16
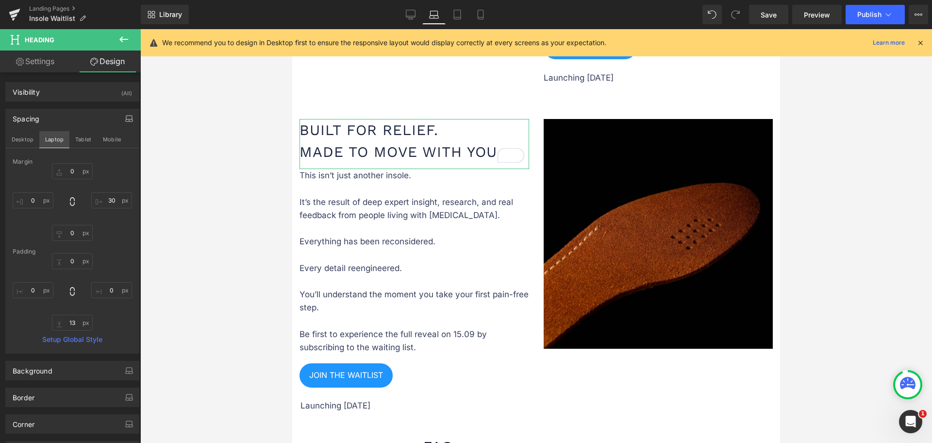
scroll to position [514, 0]
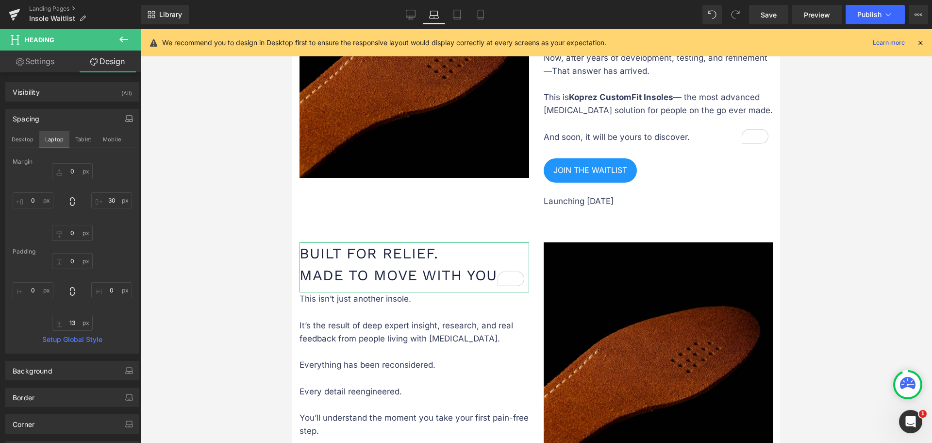
type input "0"
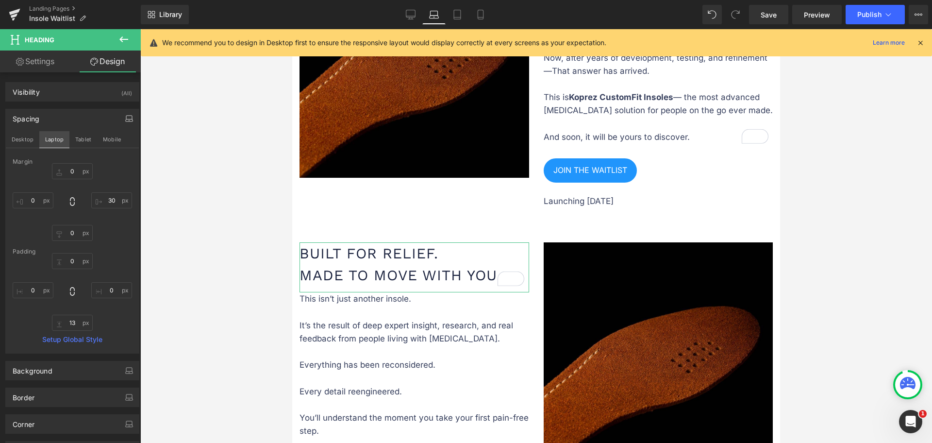
type input "0"
type input "13"
type input "0"
click at [79, 137] on button "Tablet" at bounding box center [83, 139] width 28 height 16
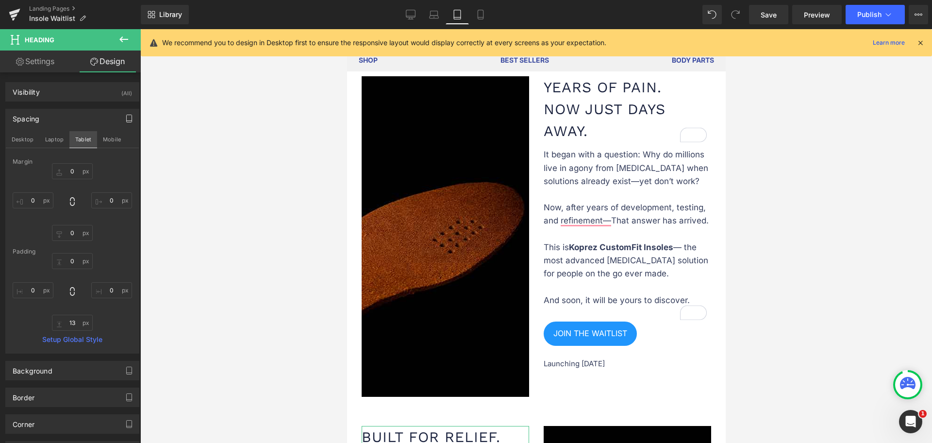
type input "0"
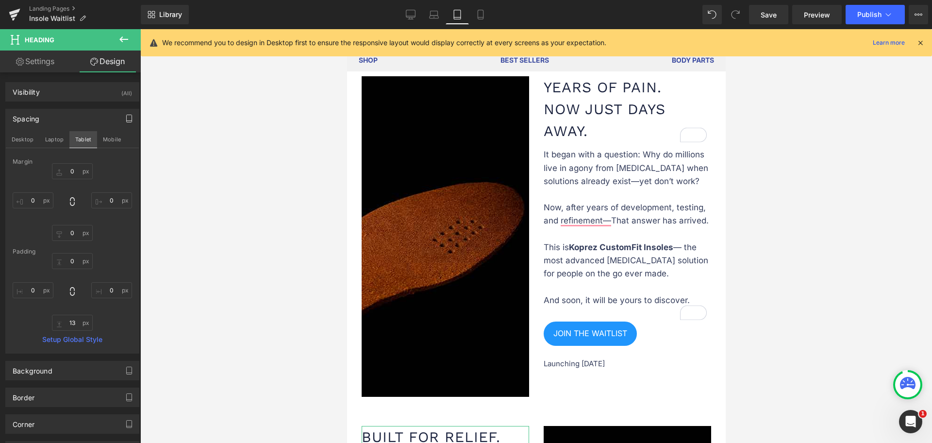
type input "0"
type input "13"
type input "0"
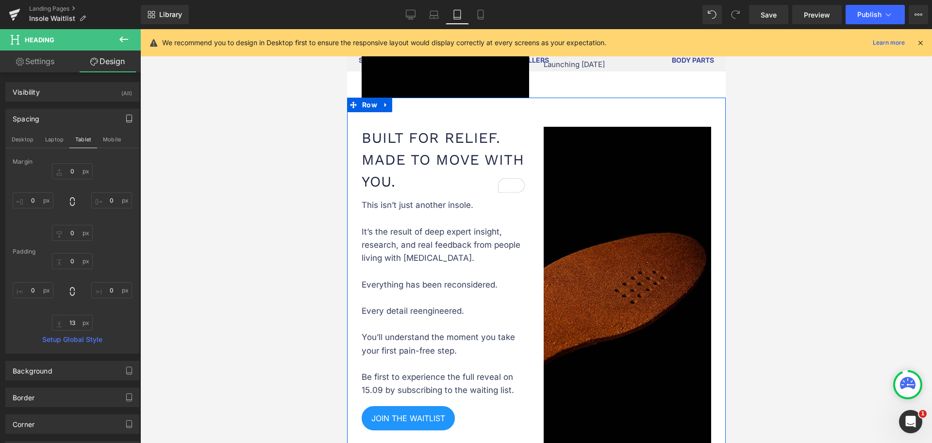
scroll to position [822, 0]
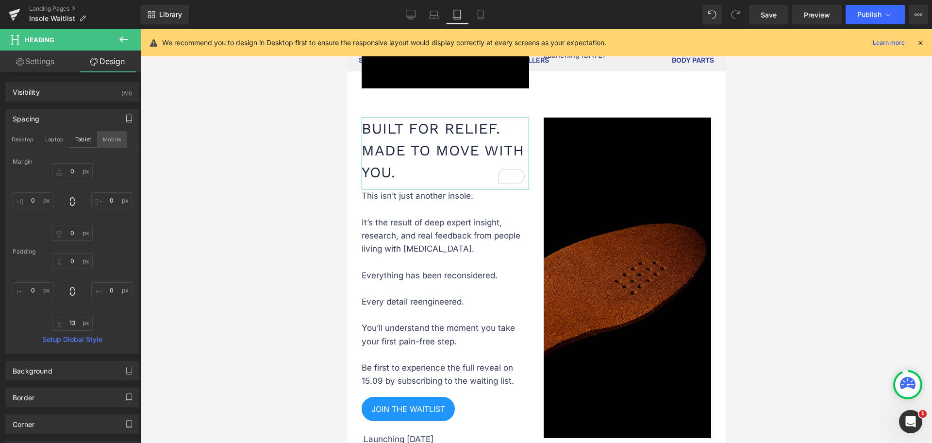
click at [111, 139] on button "Mobile" at bounding box center [112, 139] width 30 height 16
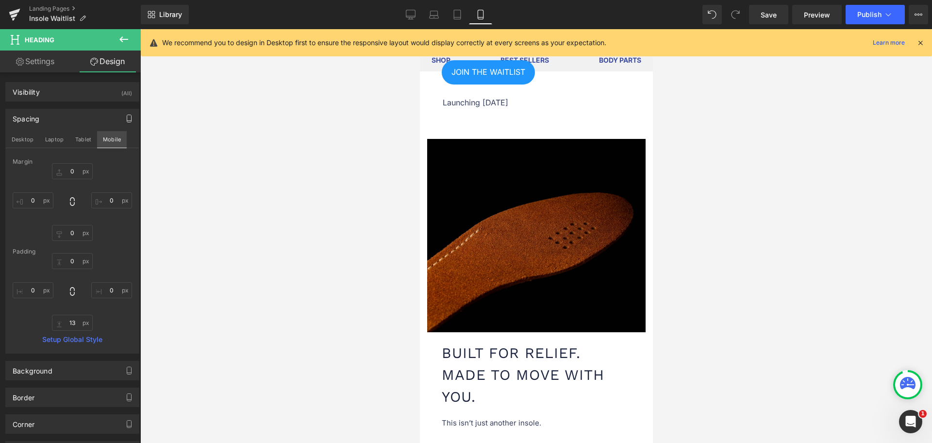
type input "0"
type input "30"
type input "0"
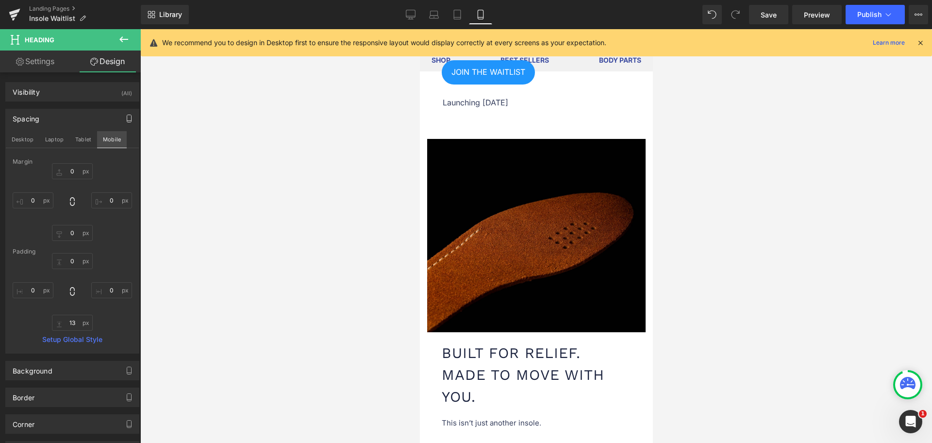
type input "0"
type input "13"
type input "0"
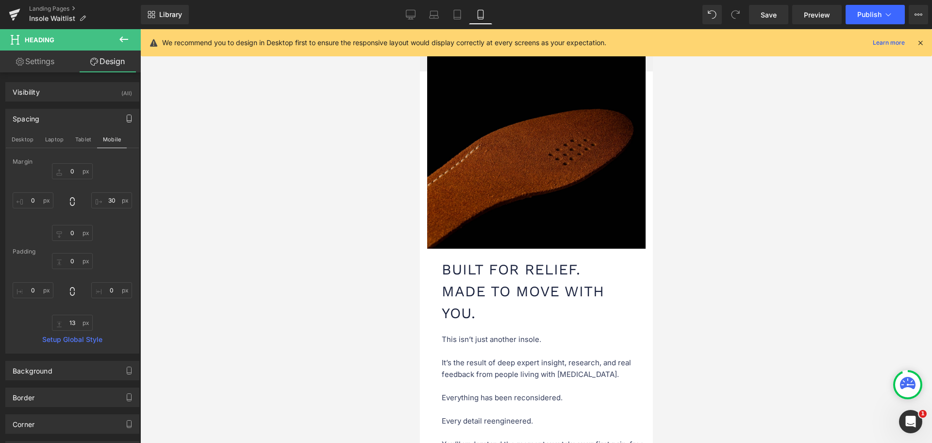
scroll to position [1031, 0]
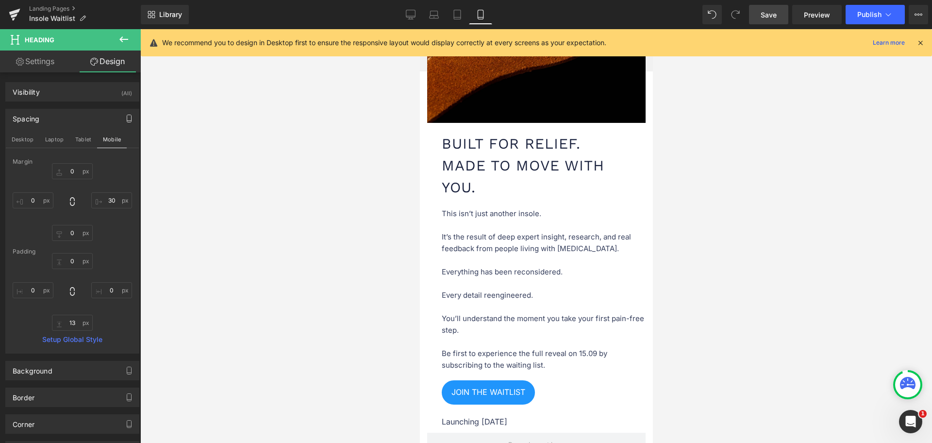
click at [778, 14] on link "Save" at bounding box center [768, 14] width 39 height 19
click at [405, 9] on link "Desktop" at bounding box center [399, 14] width 23 height 19
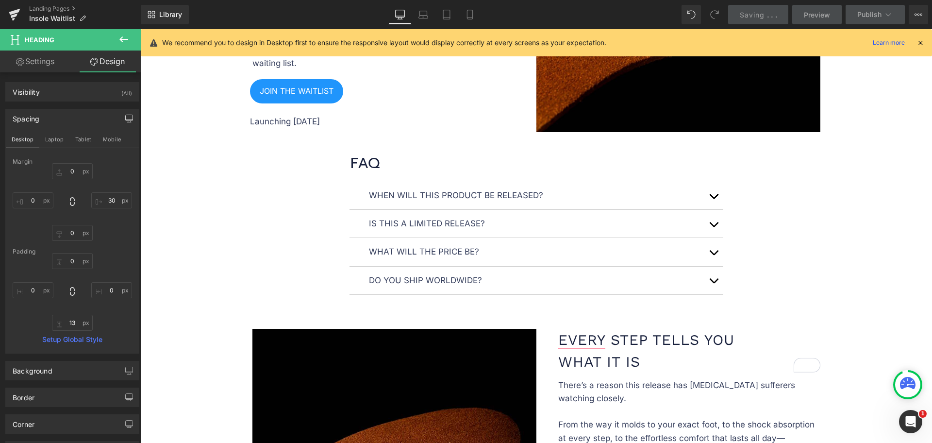
type input "0"
type input "30"
type input "0"
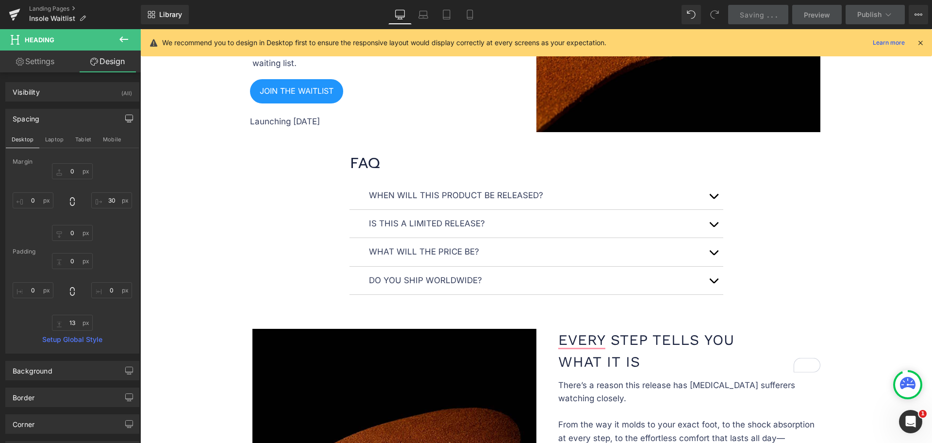
type input "0"
type input "13"
type input "0"
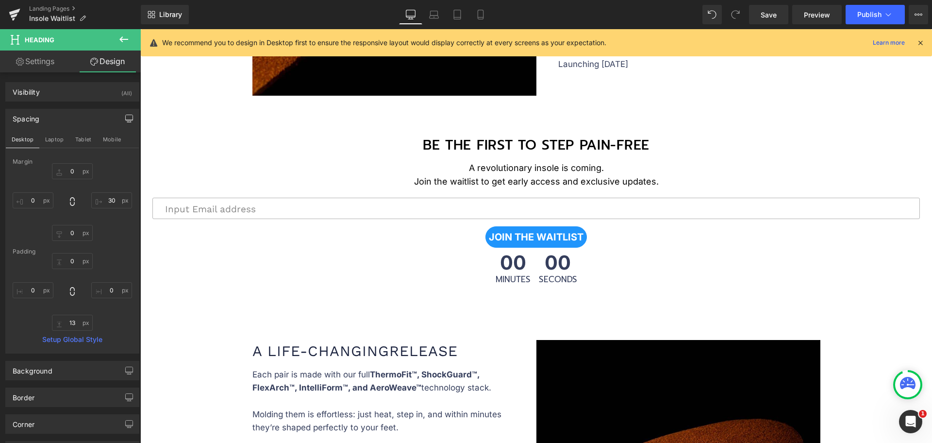
scroll to position [1585, 0]
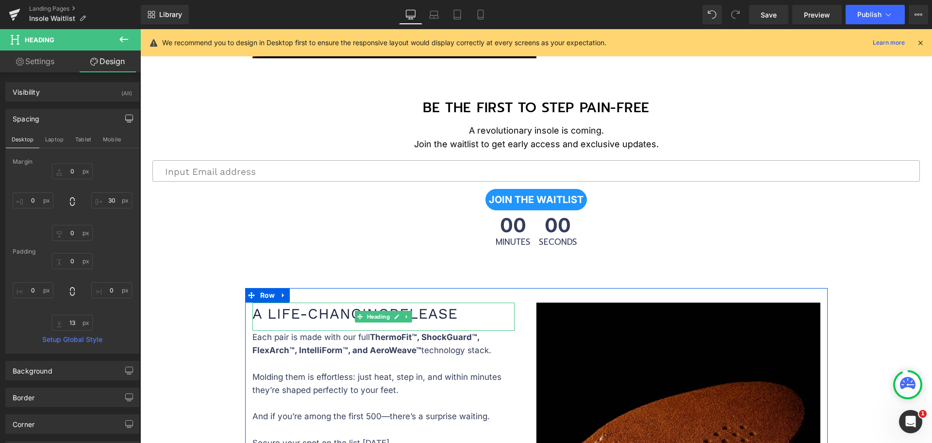
click at [421, 311] on h1 "A Life-ChangingRelease" at bounding box center [383, 313] width 262 height 22
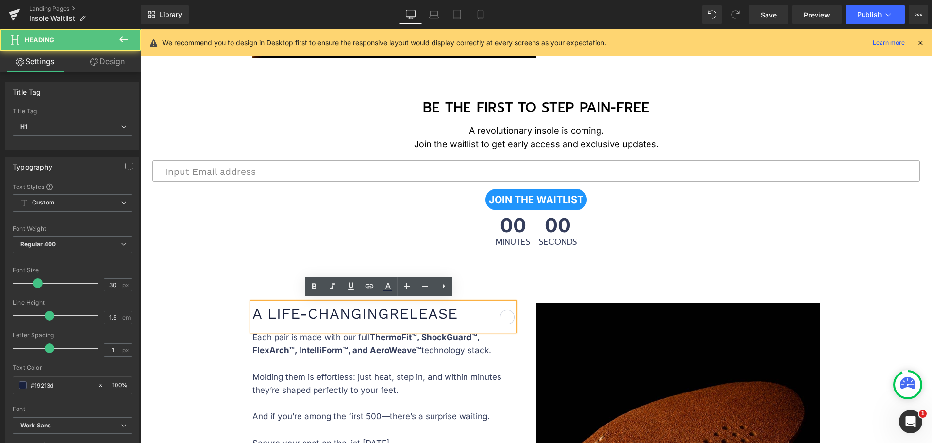
click at [384, 311] on h1 "A Life-ChangingRelease" at bounding box center [383, 313] width 262 height 22
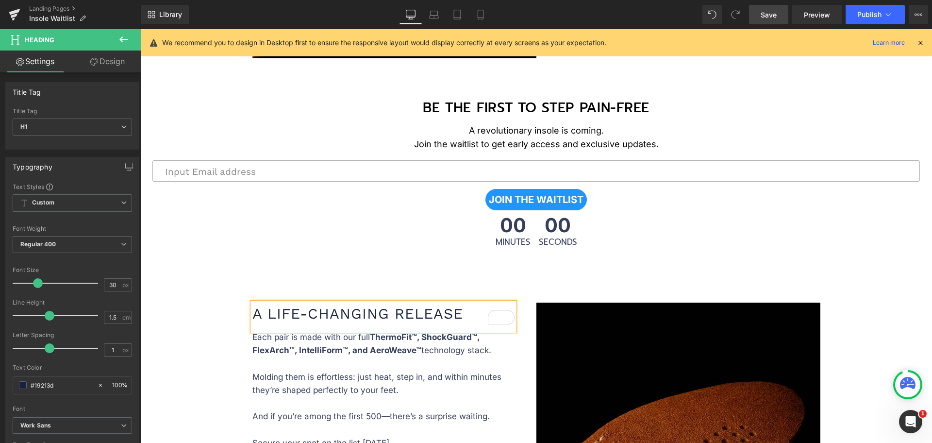
click at [775, 16] on span "Save" at bounding box center [768, 15] width 16 height 10
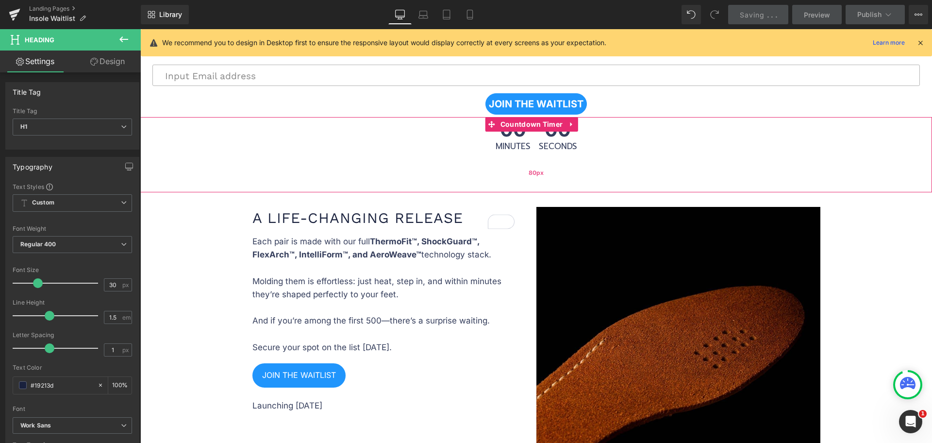
scroll to position [1707, 0]
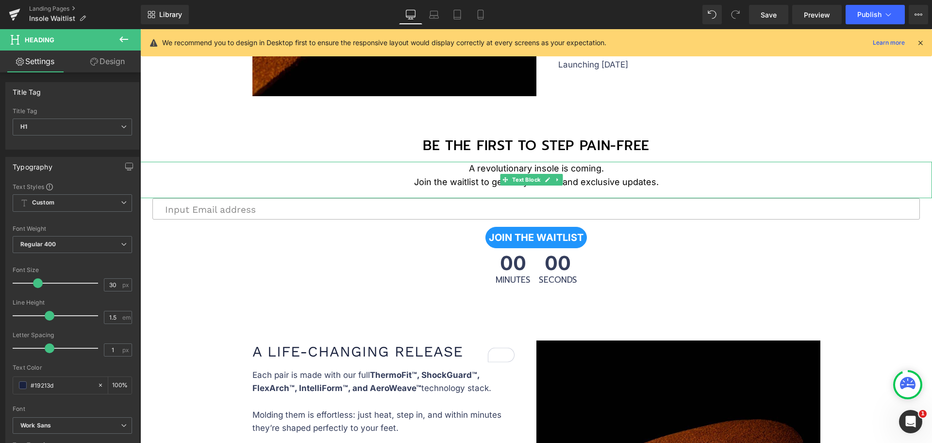
scroll to position [1646, 0]
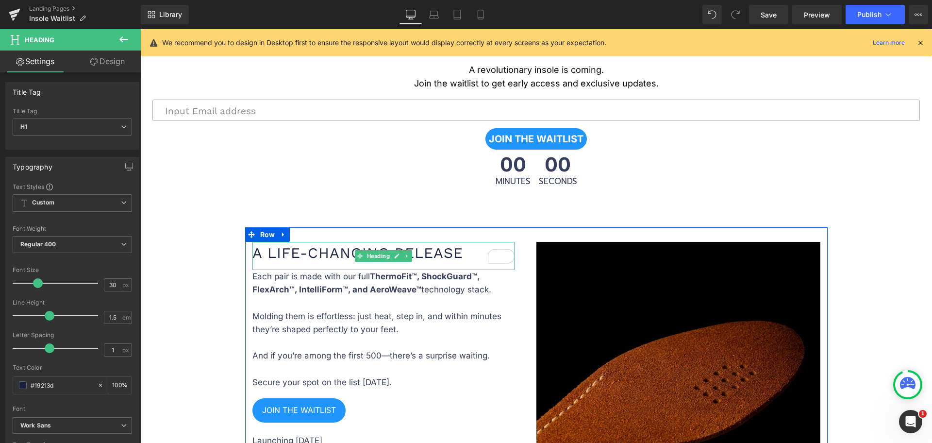
click at [376, 263] on div "A Life-Changing Release" at bounding box center [383, 256] width 262 height 28
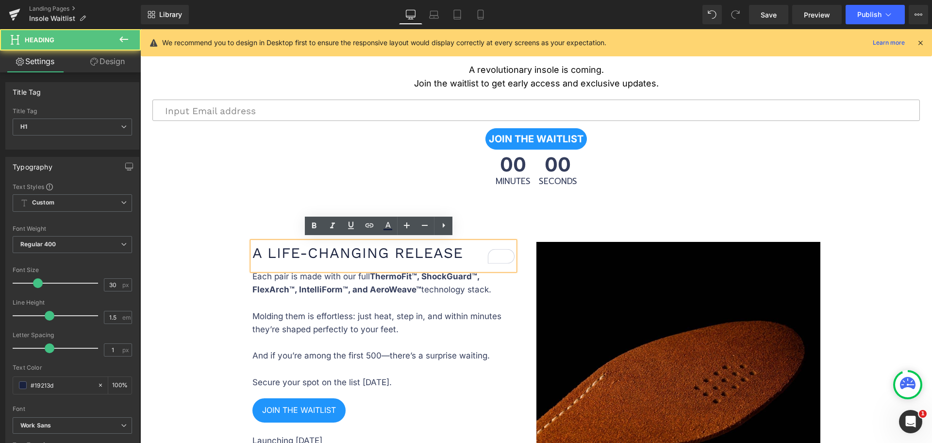
click at [349, 265] on div "A Life-Changing Release" at bounding box center [383, 256] width 262 height 28
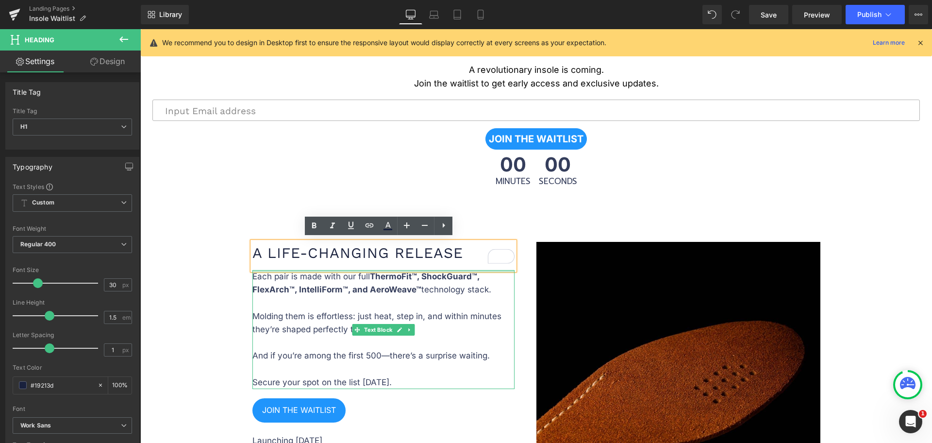
click at [347, 270] on div at bounding box center [383, 271] width 262 height 2
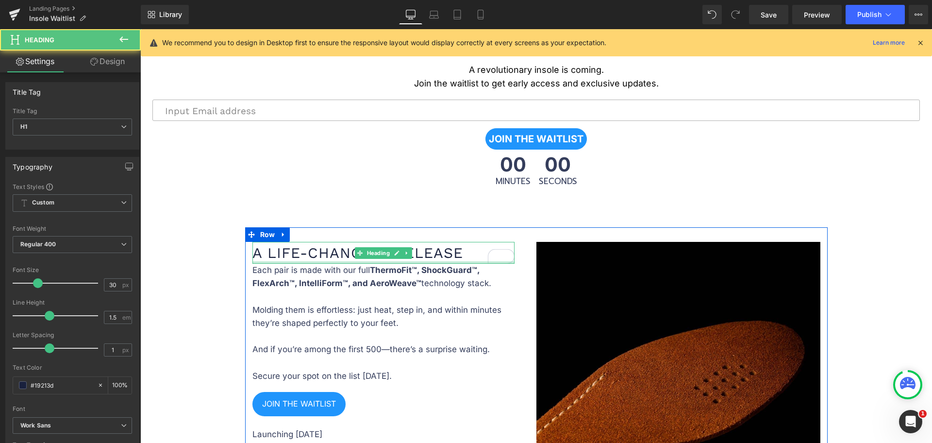
click at [366, 261] on div at bounding box center [383, 262] width 262 height 2
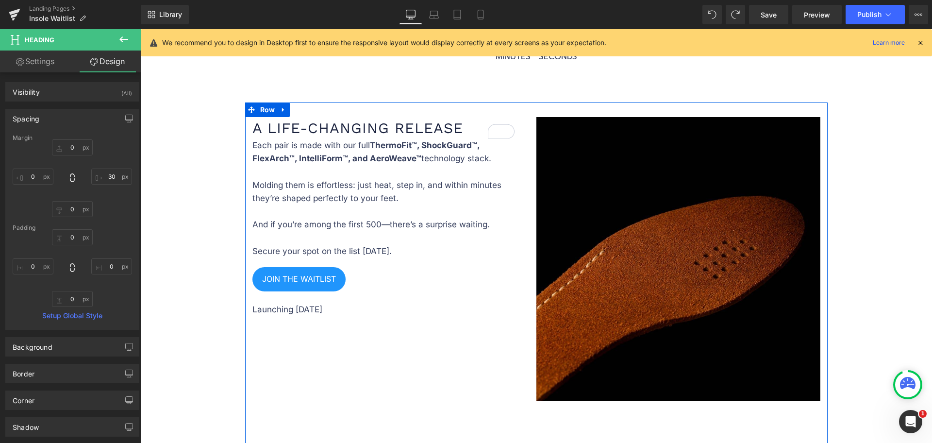
scroll to position [1767, 0]
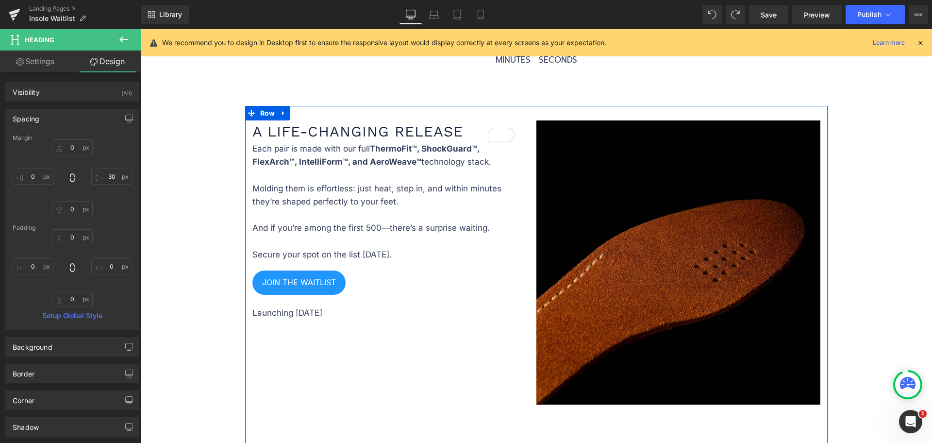
click at [460, 129] on h1 "A Life-Changing Release" at bounding box center [383, 131] width 262 height 22
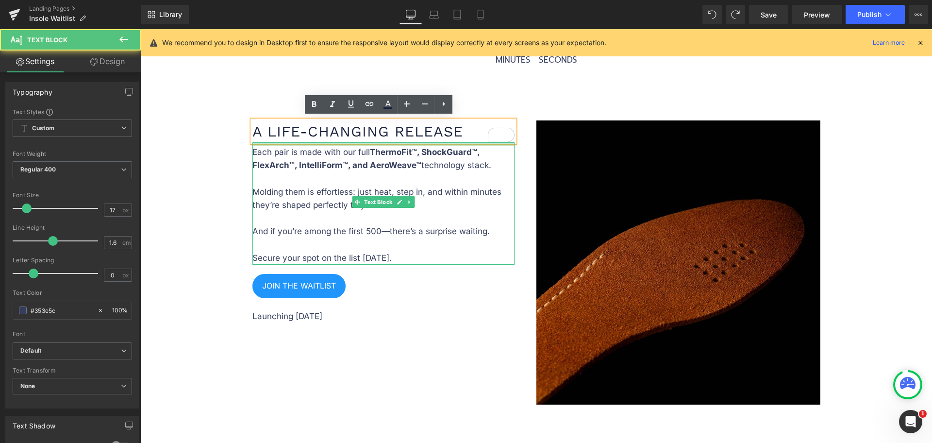
click at [344, 144] on div "Each pair is made with our full ThermoFit™, ShockGuard™, FlexArch™, IntelliForm…" at bounding box center [383, 203] width 262 height 122
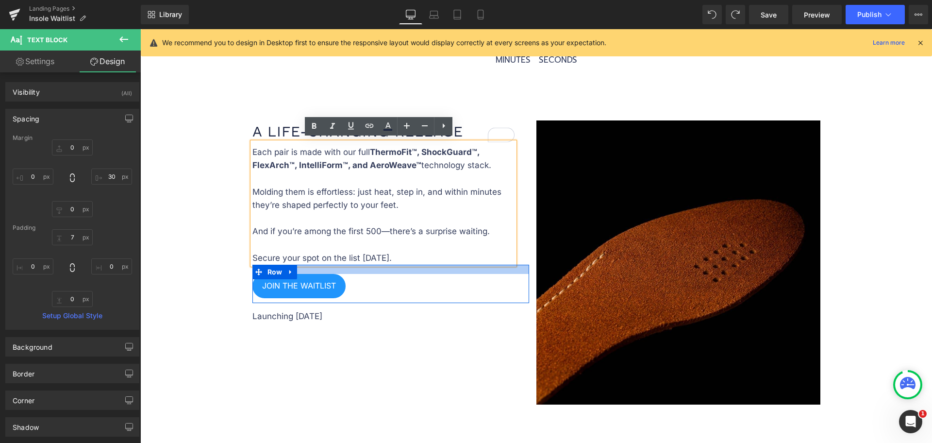
type input "0"
type input "30"
type input "0"
type input "7"
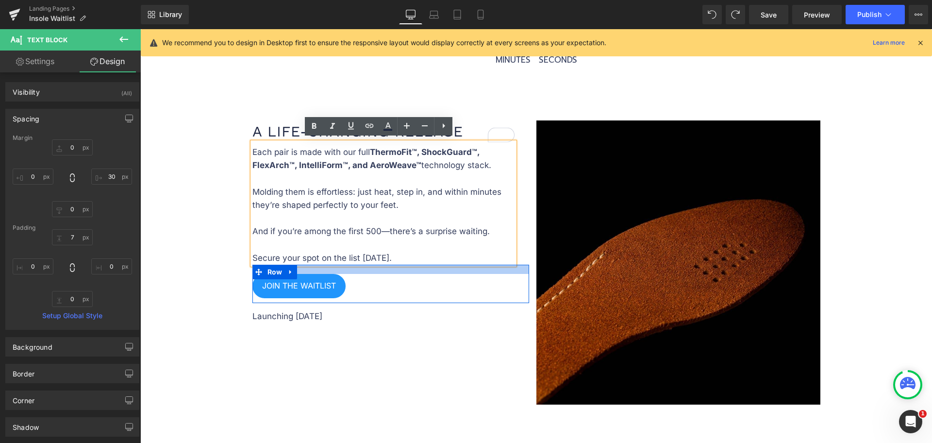
type input "0"
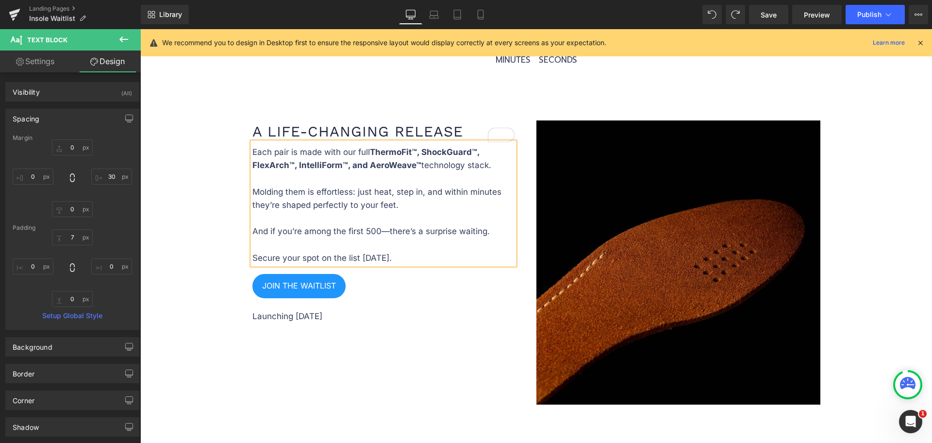
click at [425, 356] on div "A Life-Changing Release Heading Each pair is made with our full ThermoFit™, Sho…" at bounding box center [536, 279] width 582 height 347
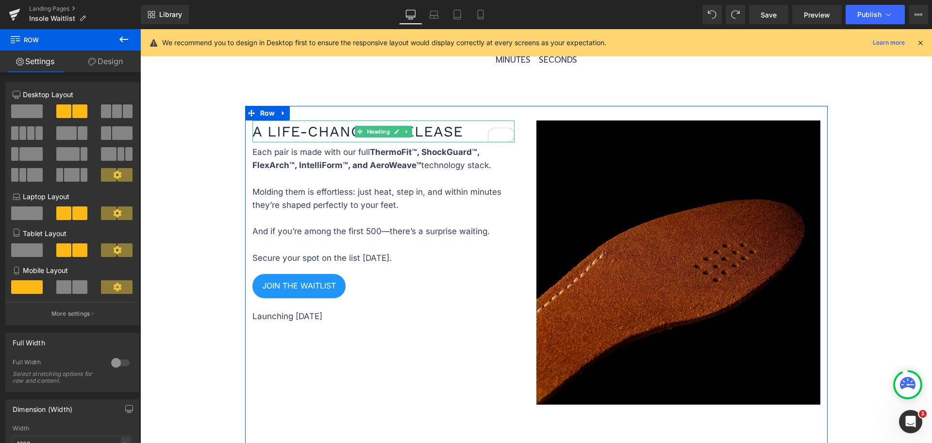
click at [416, 128] on h1 "A Life-Changing Release" at bounding box center [383, 131] width 262 height 22
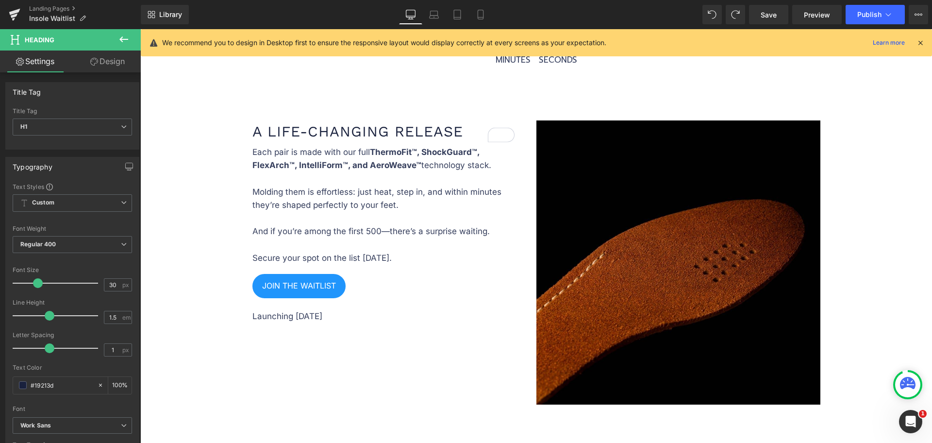
click at [106, 68] on link "Design" at bounding box center [107, 61] width 70 height 22
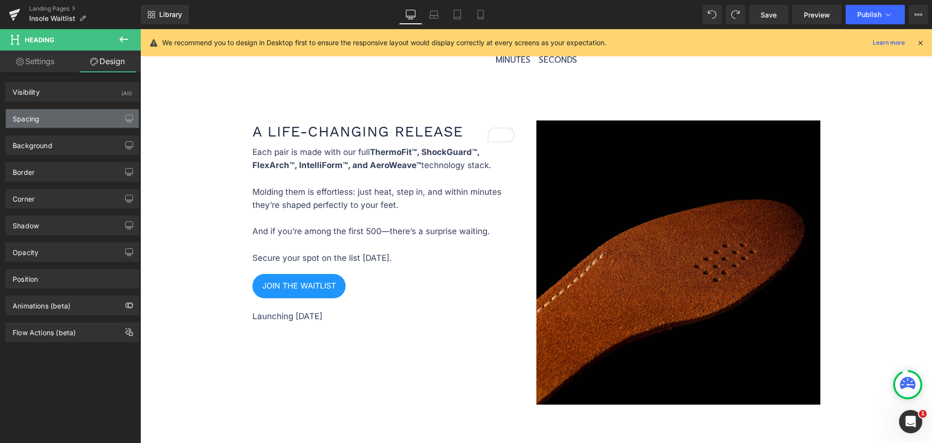
click at [63, 113] on div "Spacing" at bounding box center [72, 118] width 133 height 18
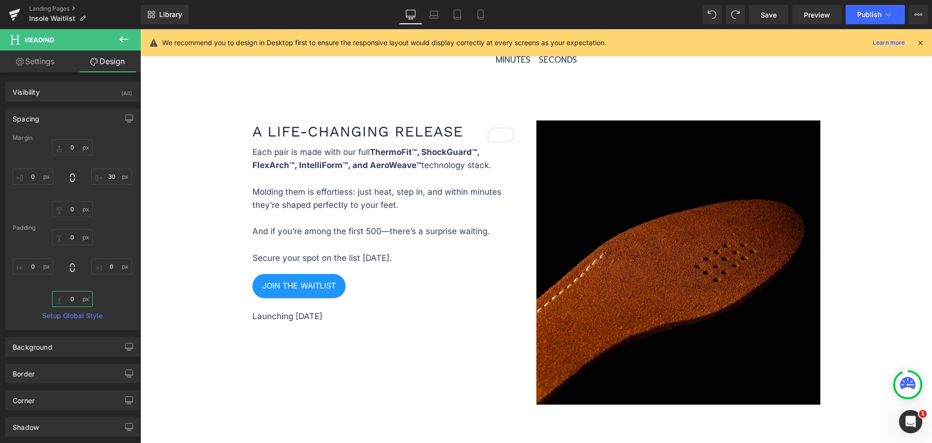
click at [73, 291] on input "0" at bounding box center [72, 299] width 41 height 16
paste input "13"
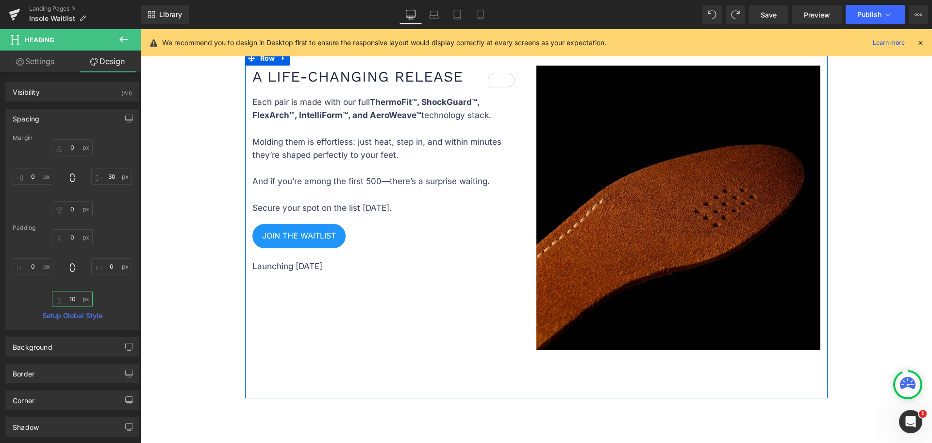
scroll to position [1707, 0]
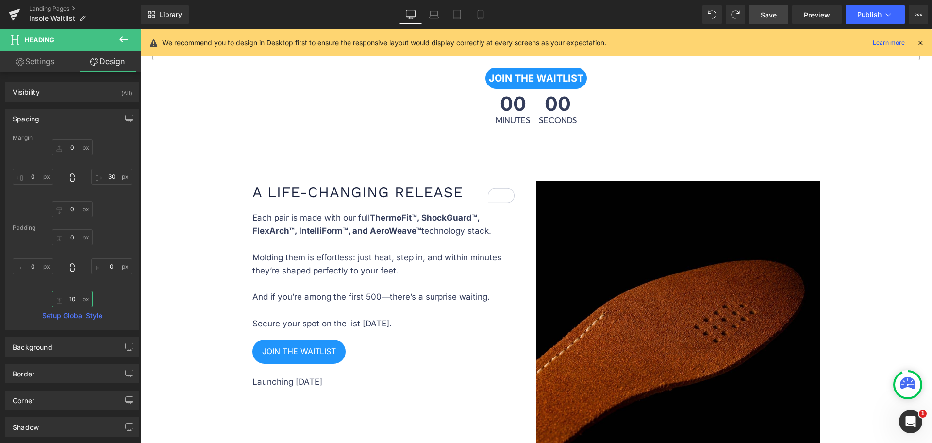
type input "10"
click at [778, 14] on link "Save" at bounding box center [768, 14] width 39 height 19
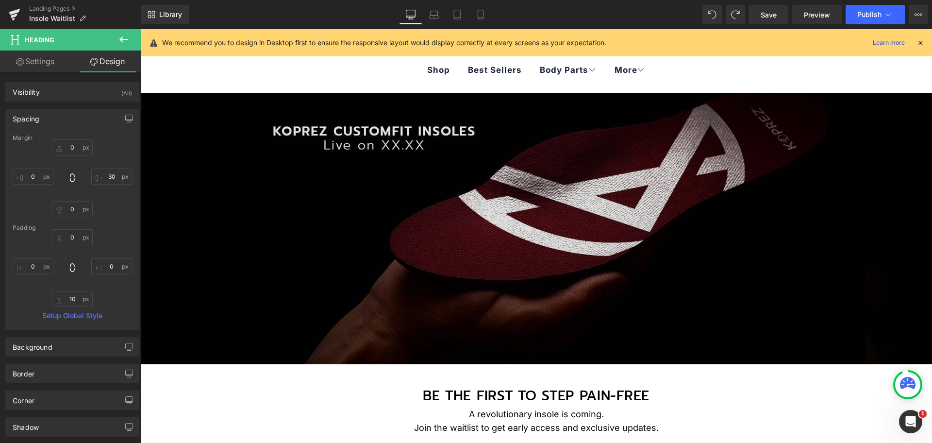
scroll to position [8, 0]
